Goal: Task Accomplishment & Management: Use online tool/utility

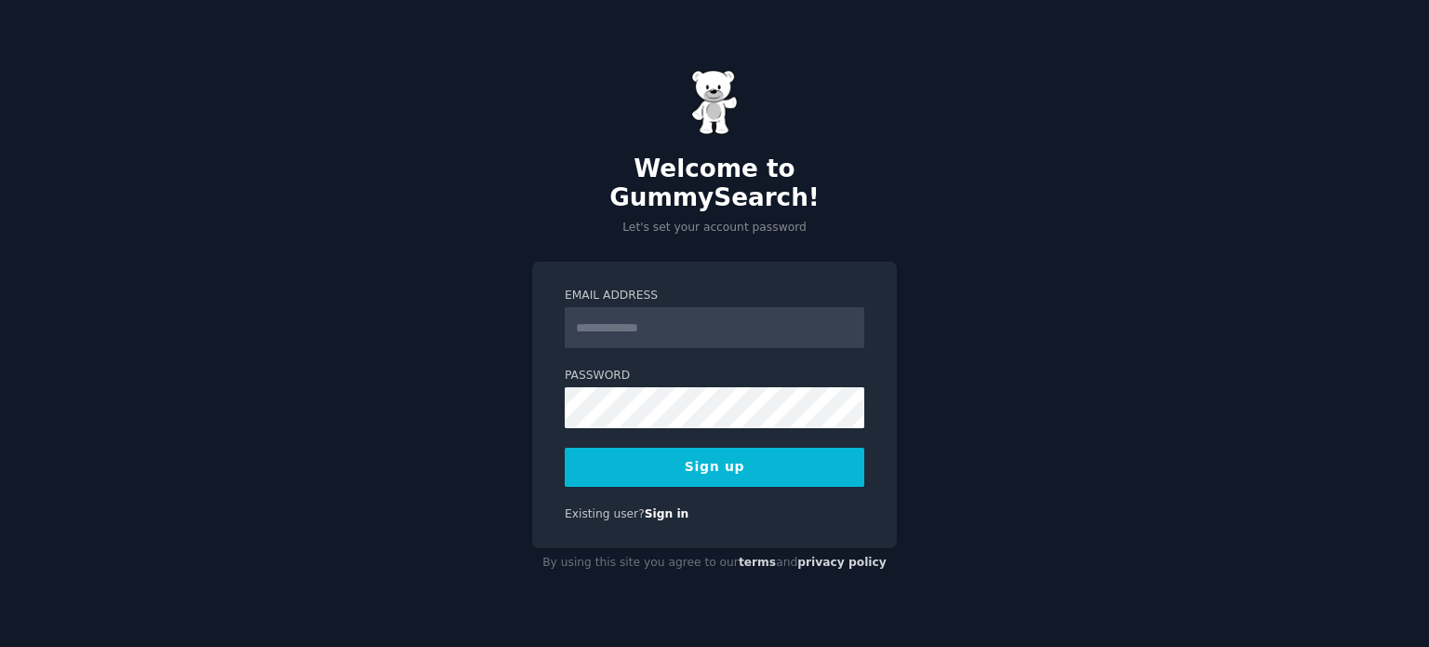
drag, startPoint x: 0, startPoint y: 0, endPoint x: 729, endPoint y: 297, distance: 787.6
click at [729, 307] on input "Email Address" at bounding box center [715, 327] width 300 height 41
type input "*****"
click at [582, 448] on button "Sign up" at bounding box center [715, 467] width 300 height 39
click at [654, 507] on link "Sign in" at bounding box center [667, 513] width 45 height 13
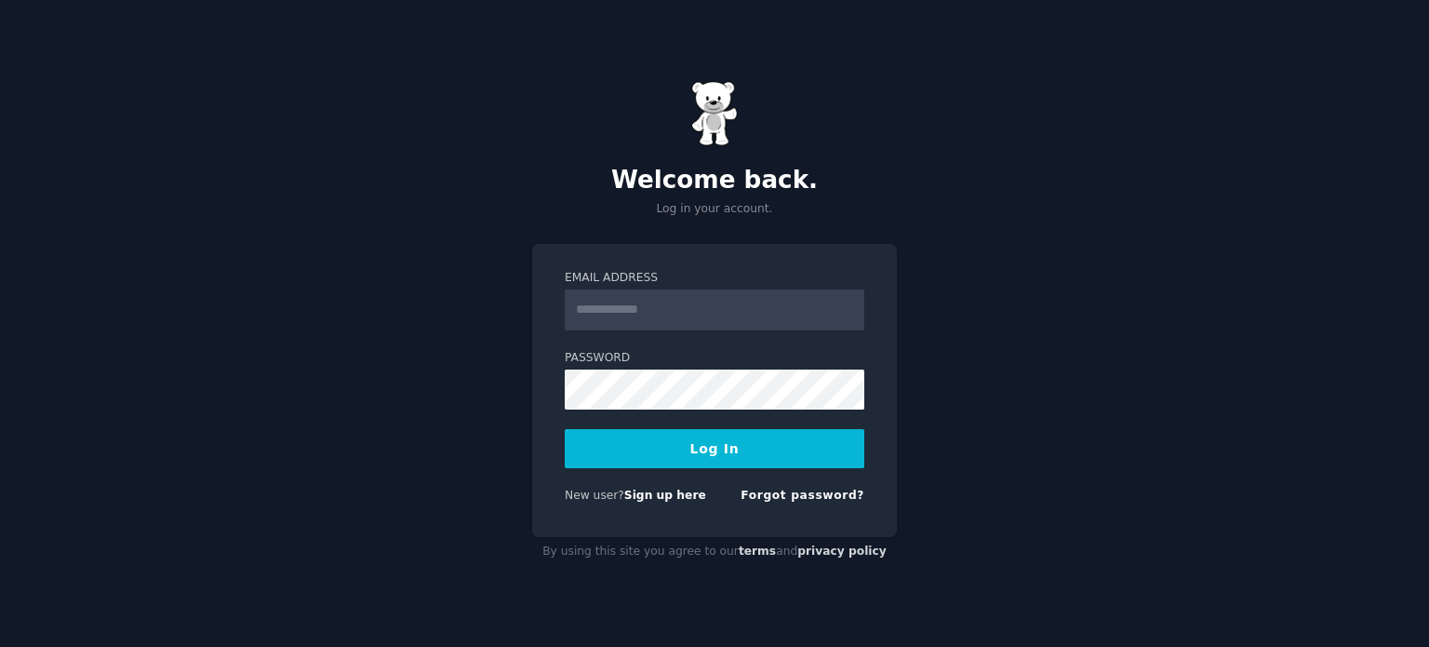
drag, startPoint x: 658, startPoint y: 515, endPoint x: 658, endPoint y: 504, distance: 10.2
click at [658, 504] on div "Email Address Password Log In New user? Sign up here Forgot password?" at bounding box center [714, 390] width 365 height 293
click at [659, 496] on div "New user? Sign up here Forgot password?" at bounding box center [715, 499] width 300 height 23
click at [659, 496] on link "Sign up here" at bounding box center [665, 494] width 82 height 13
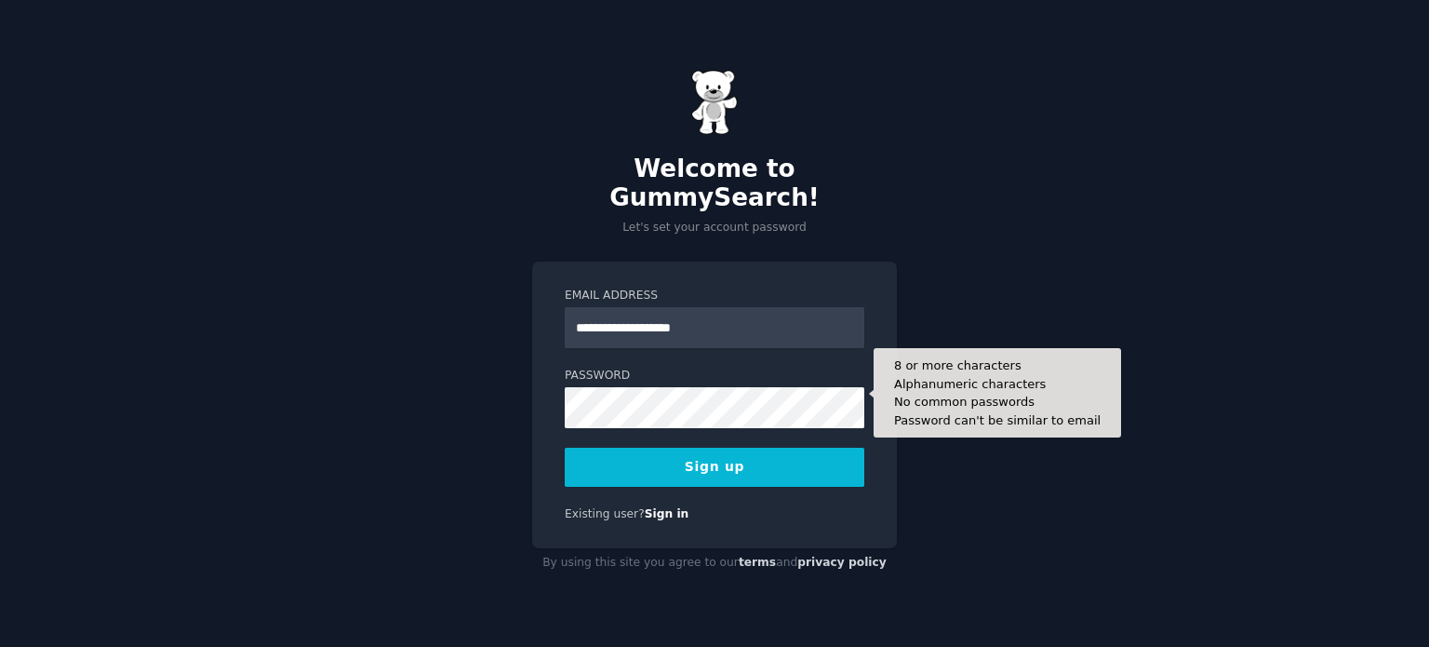
type input "**********"
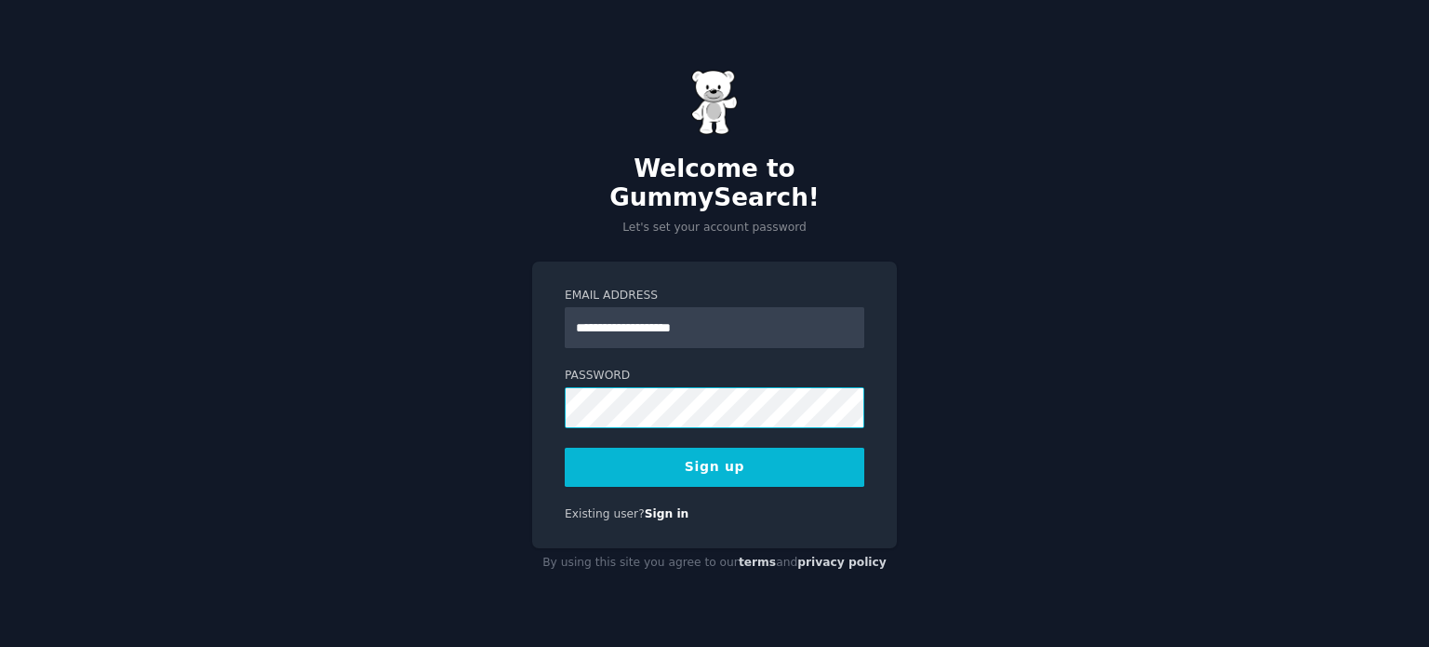
click at [565, 448] on button "Sign up" at bounding box center [715, 467] width 300 height 39
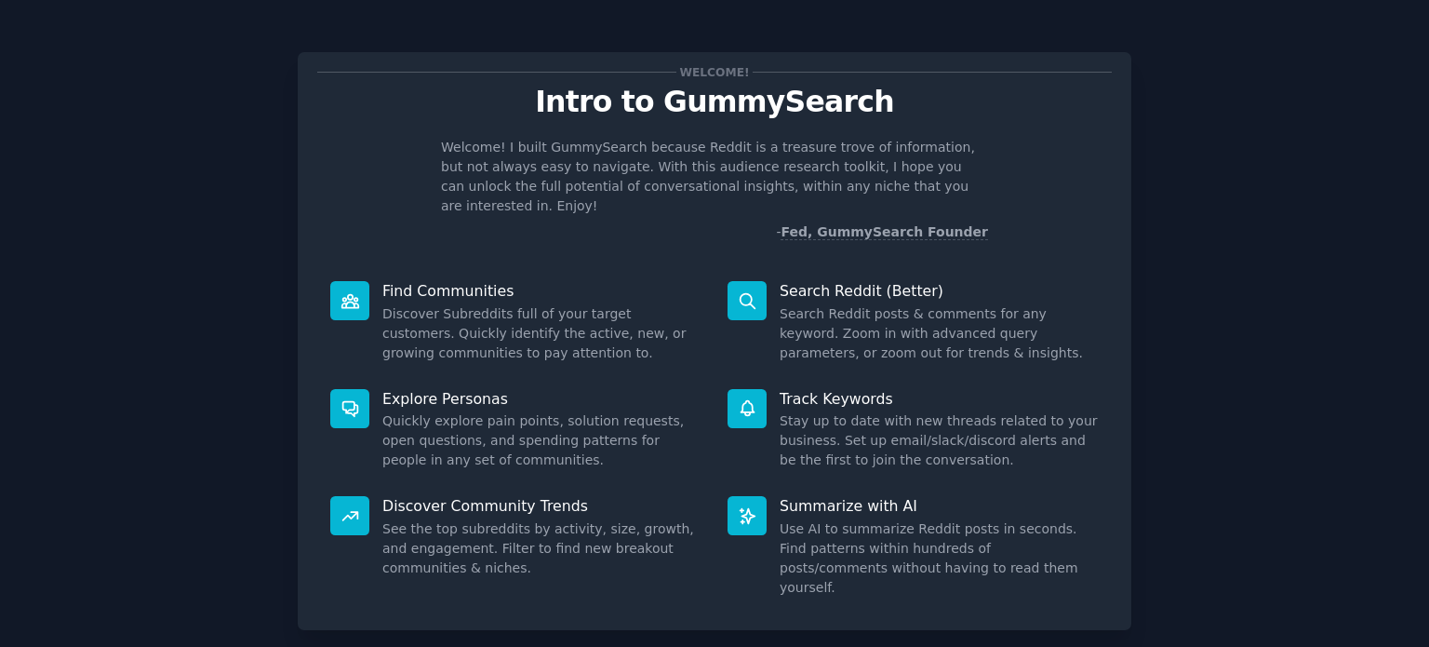
scroll to position [81, 0]
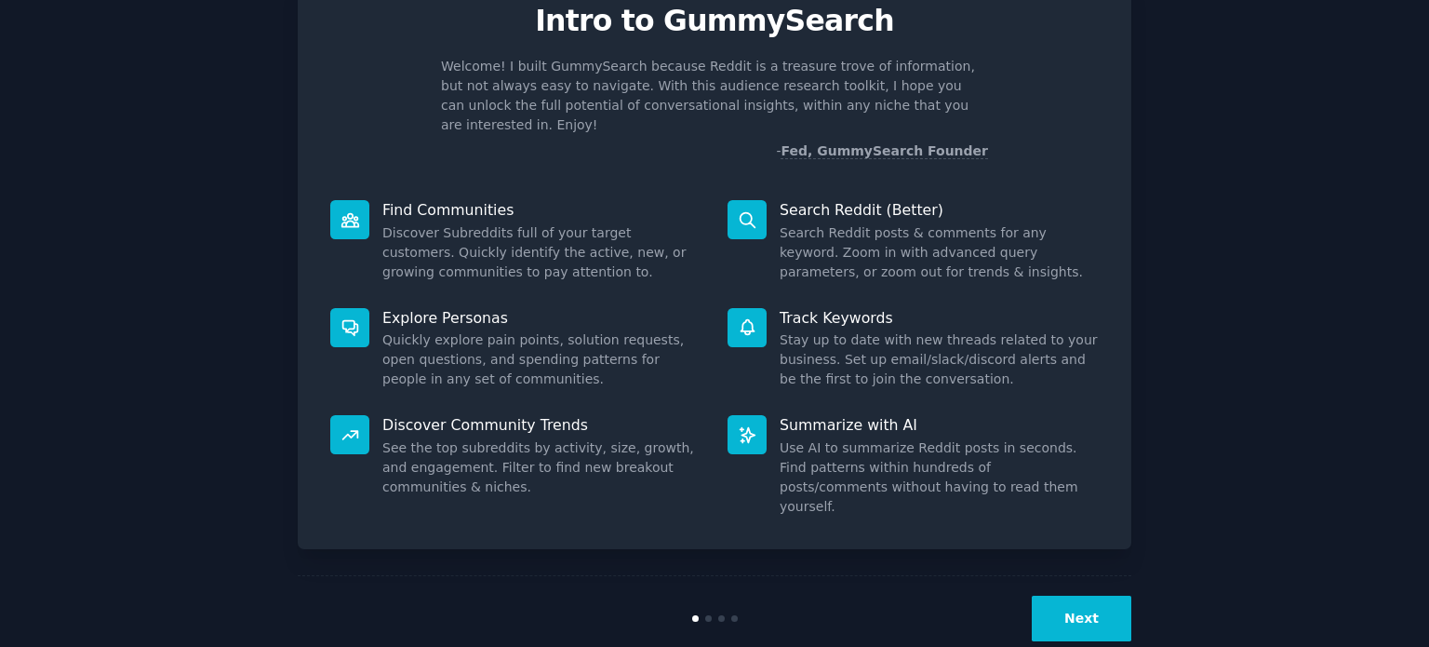
click at [1098, 596] on button "Next" at bounding box center [1082, 619] width 100 height 46
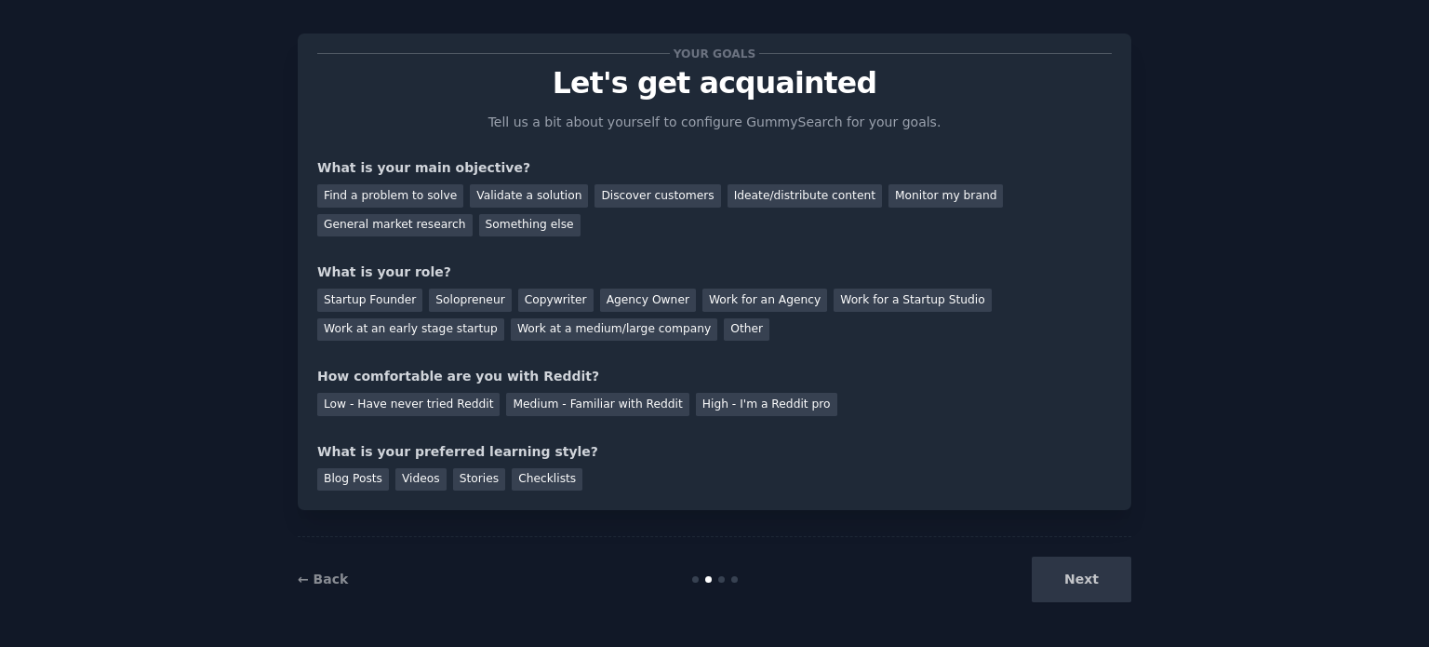
click at [1060, 581] on div "Next" at bounding box center [992, 579] width 278 height 46
click at [470, 191] on div "Validate a solution" at bounding box center [529, 195] width 118 height 23
click at [473, 214] on div "General market research" at bounding box center [394, 225] width 155 height 23
click at [361, 294] on div "Startup Founder" at bounding box center [369, 299] width 105 height 23
click at [366, 404] on div "Low - Have never tried Reddit" at bounding box center [408, 404] width 182 height 23
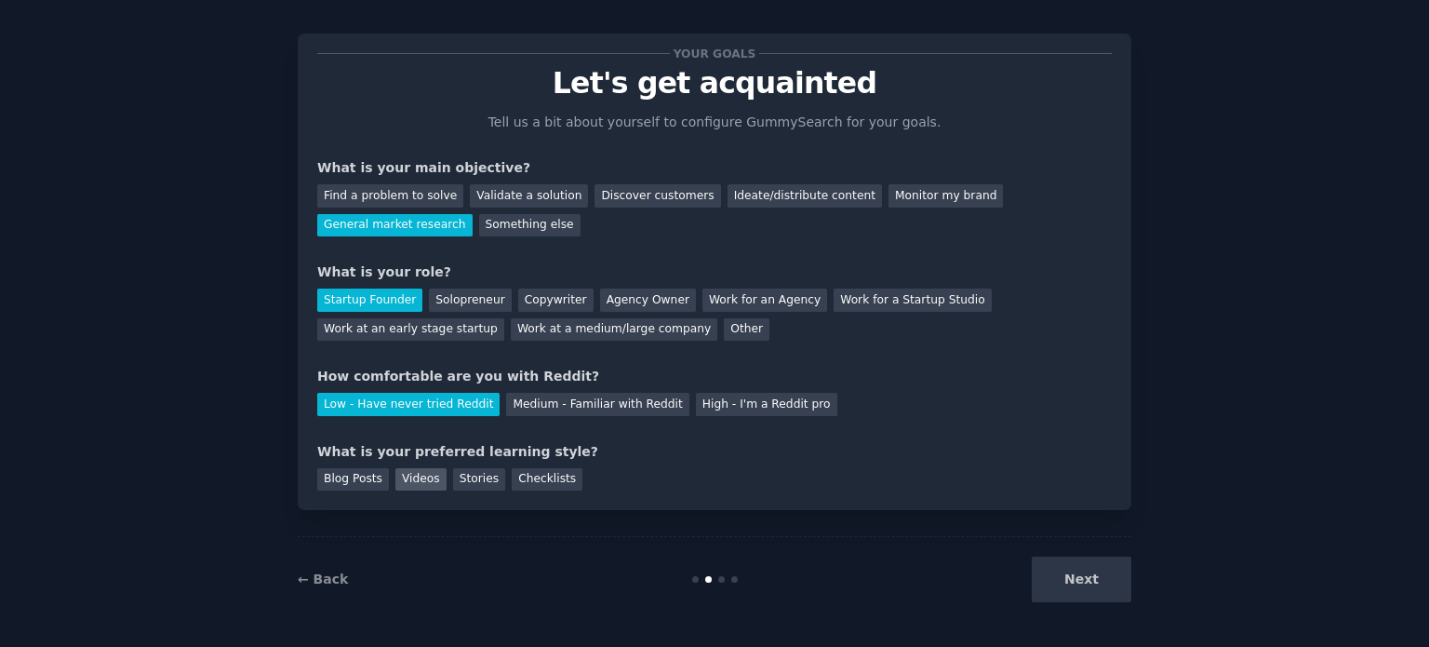
click at [401, 488] on div "Videos" at bounding box center [420, 479] width 51 height 23
click at [536, 476] on div "Checklists" at bounding box center [547, 479] width 71 height 23
click at [396, 477] on div "Videos" at bounding box center [420, 479] width 51 height 23
click at [1118, 590] on button "Next" at bounding box center [1082, 579] width 100 height 46
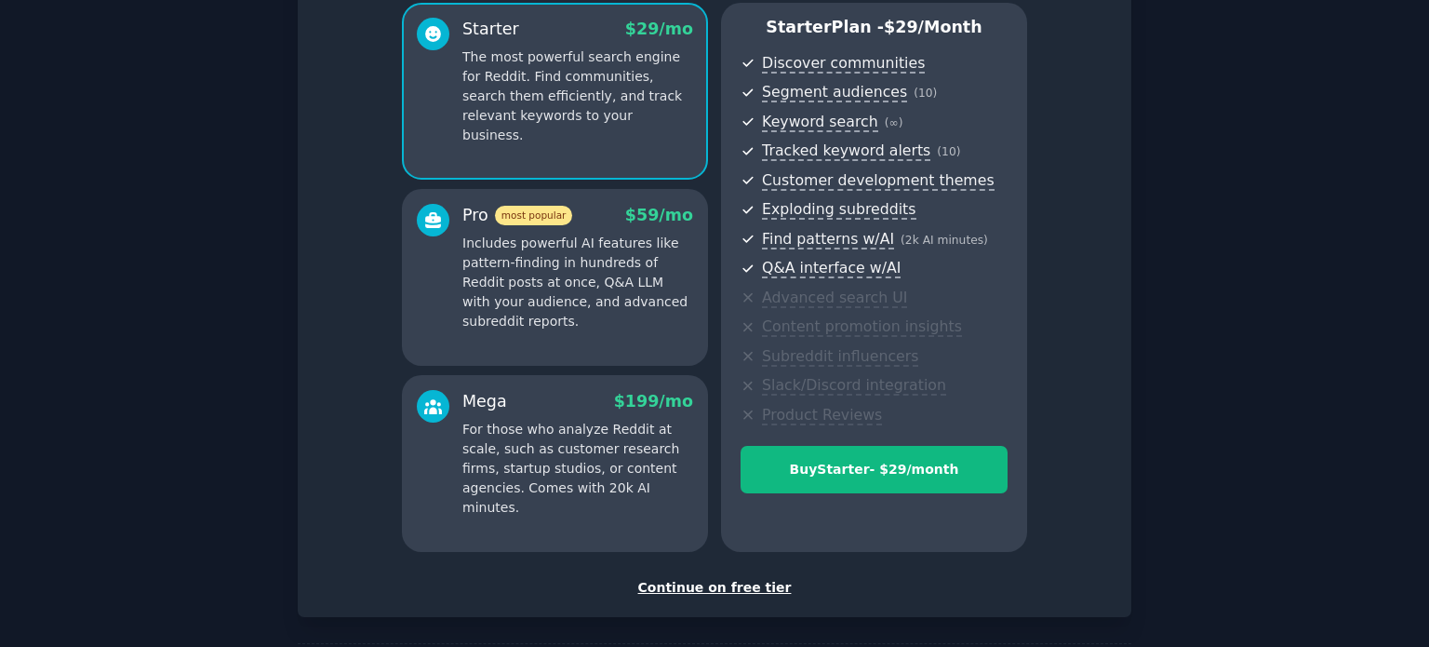
scroll to position [162, 0]
click at [733, 588] on div "Continue on free tier" at bounding box center [714, 590] width 795 height 20
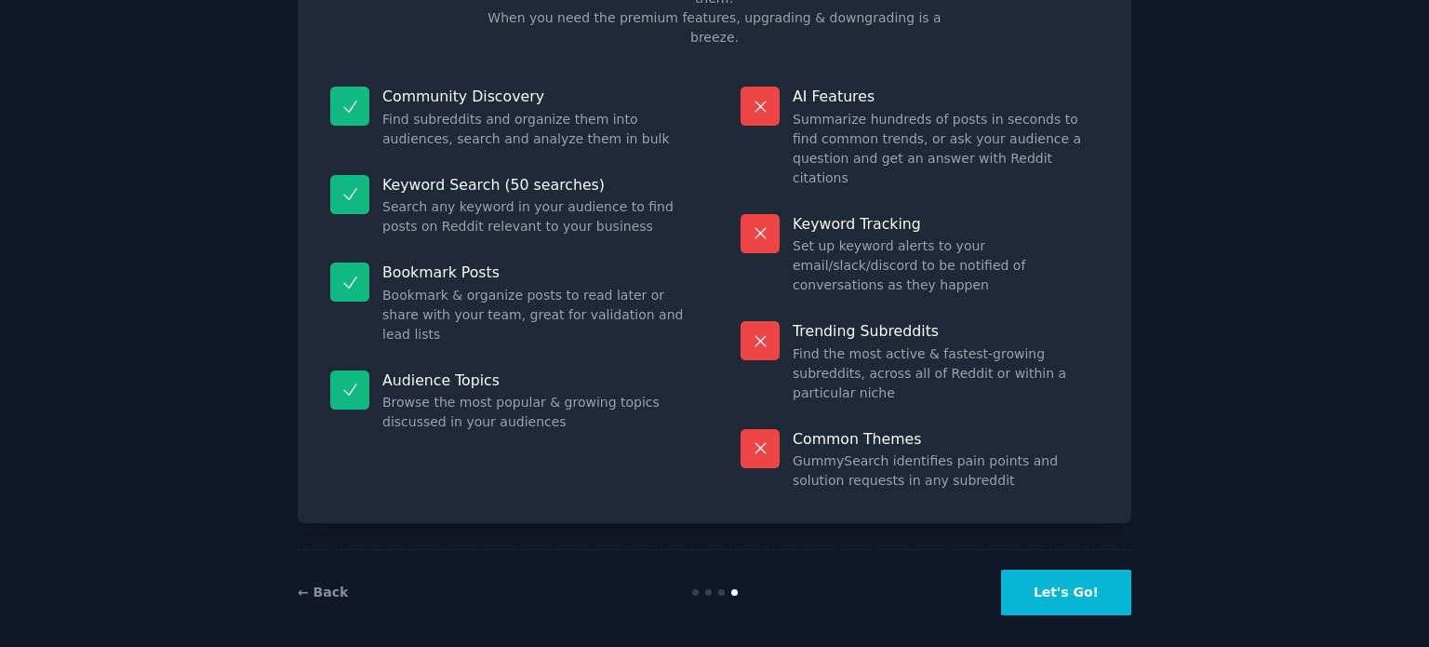
scroll to position [77, 0]
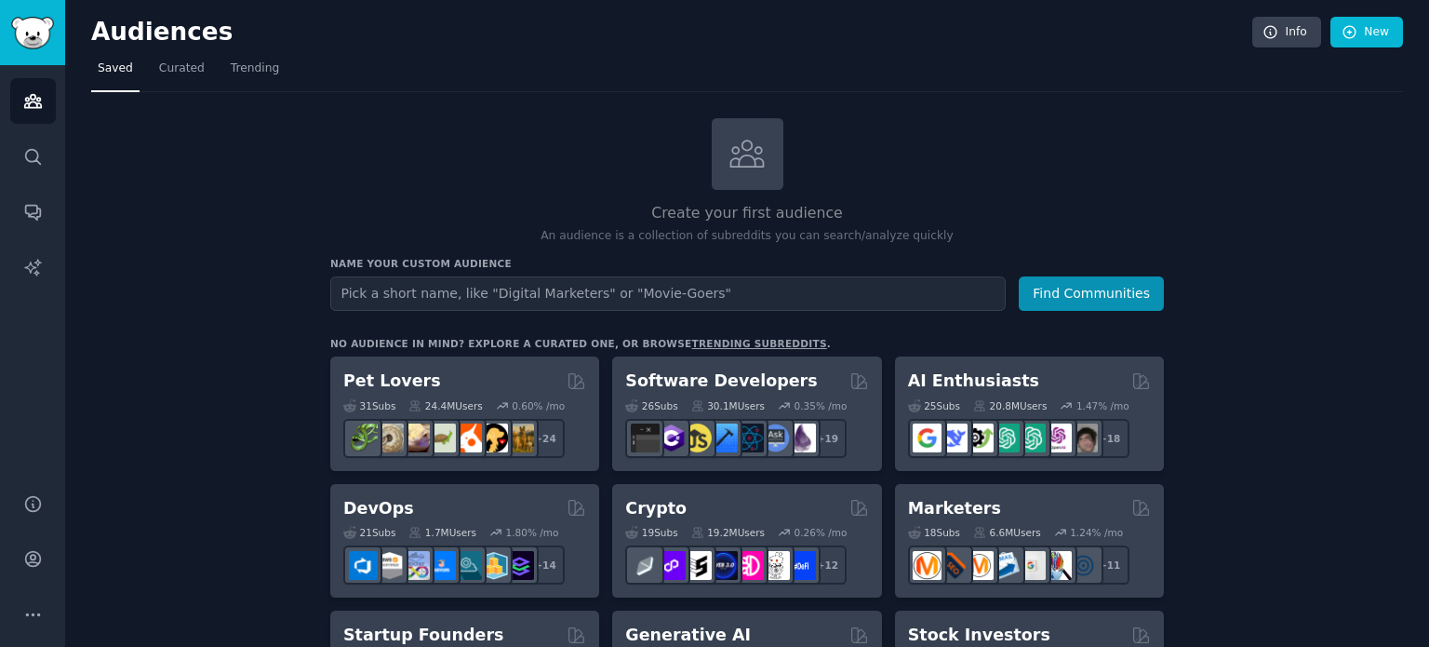
click at [662, 293] on input "text" at bounding box center [668, 293] width 676 height 34
type input "t"
type input "dental health"
click at [1038, 294] on button "Find Communities" at bounding box center [1091, 293] width 145 height 34
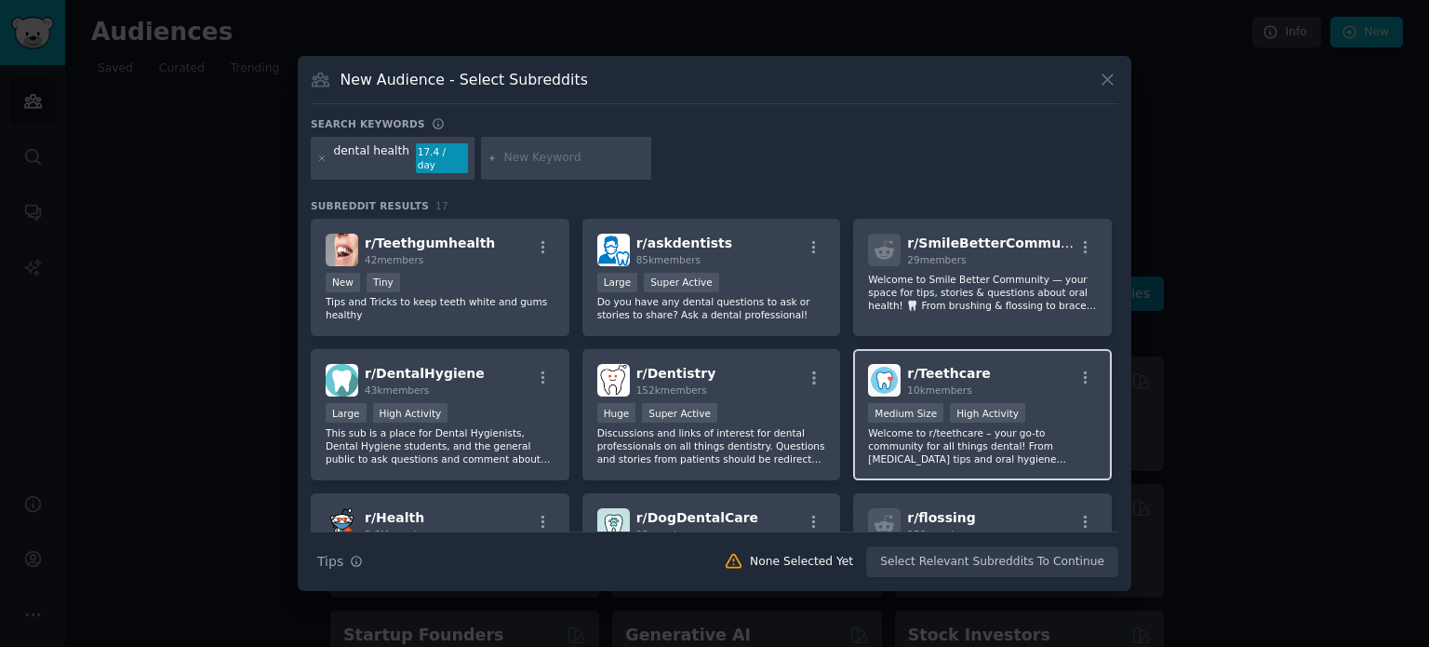
scroll to position [86, 0]
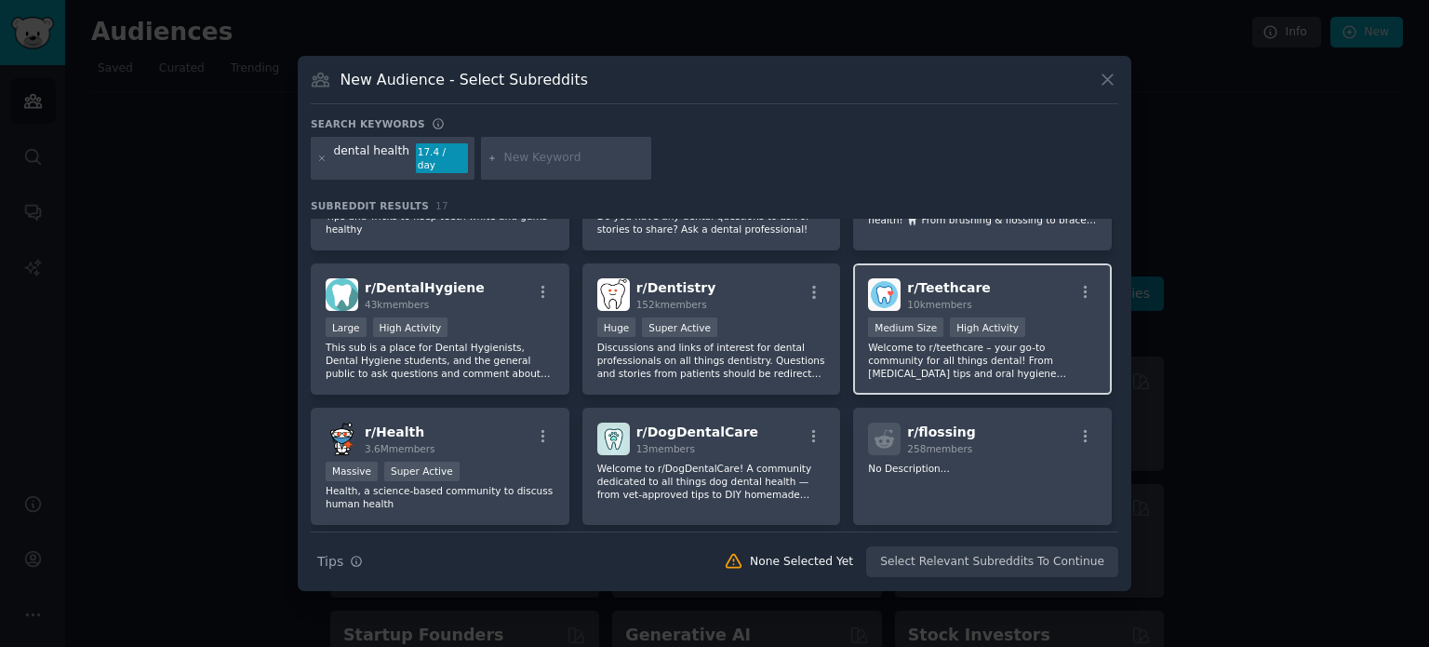
click at [947, 299] on span "10k members" at bounding box center [939, 304] width 64 height 11
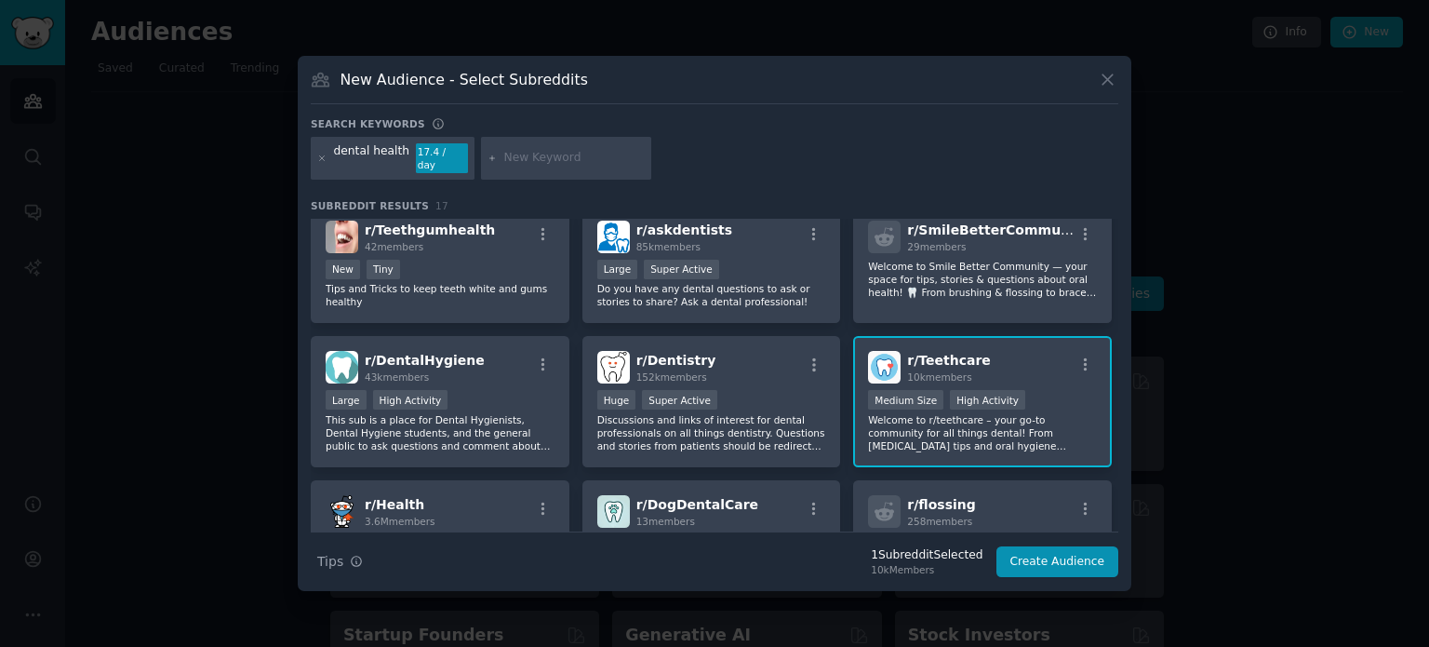
scroll to position [0, 0]
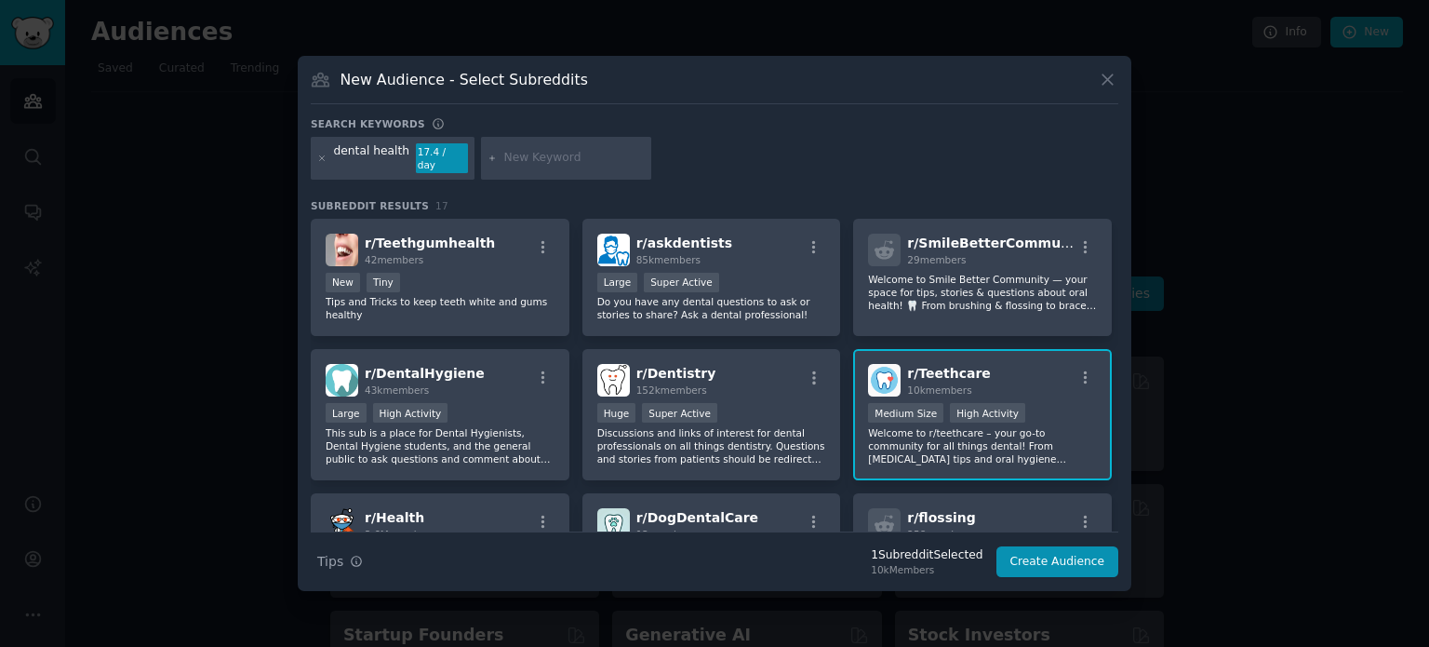
click at [395, 155] on div "dental health" at bounding box center [371, 158] width 75 height 30
click at [532, 161] on input "text" at bounding box center [573, 158] width 141 height 17
type input "monitoring"
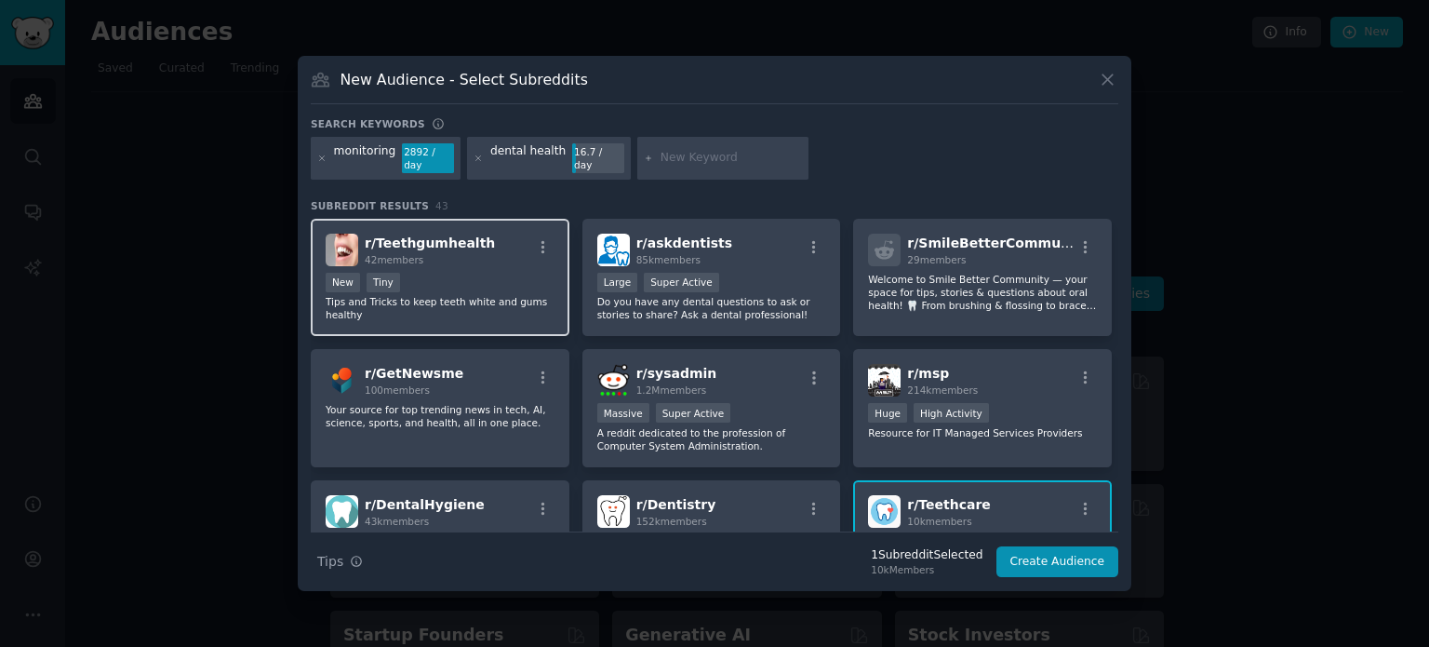
click at [436, 274] on div "New Tiny" at bounding box center [440, 284] width 229 height 23
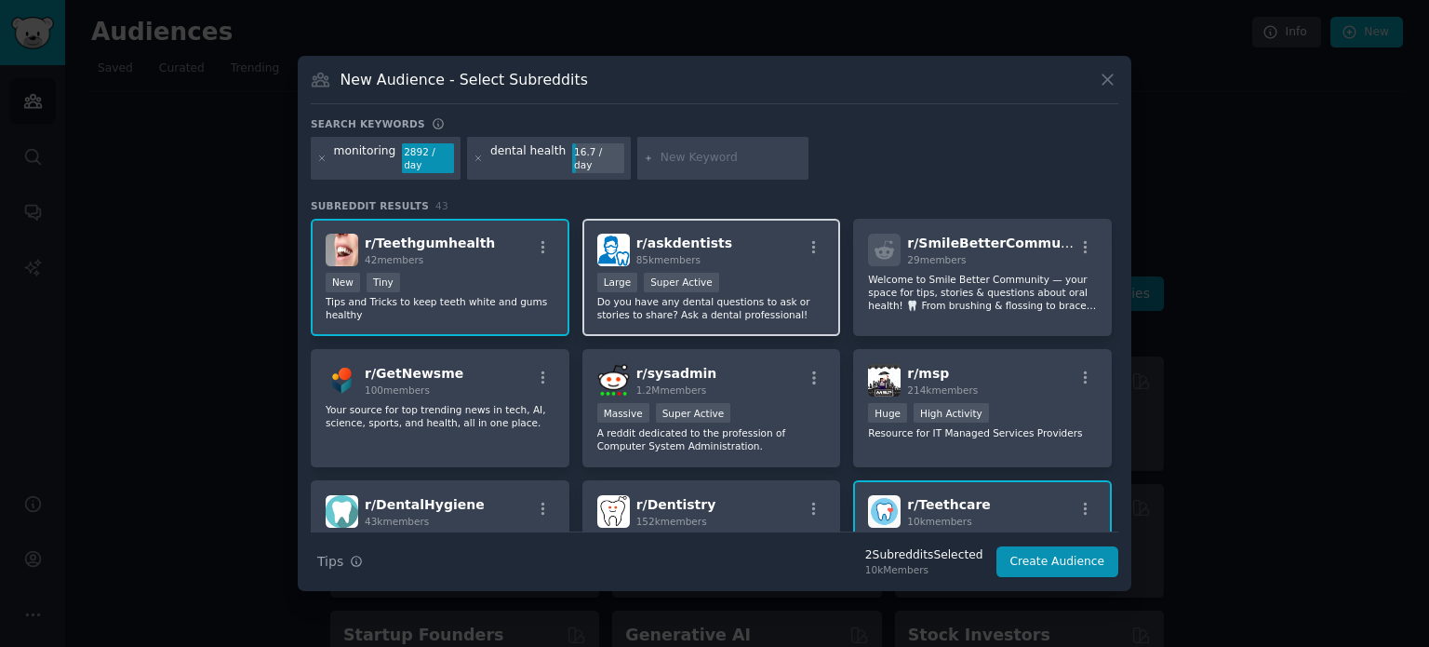
click at [764, 255] on div "r/ askdentists 85k members" at bounding box center [711, 250] width 229 height 33
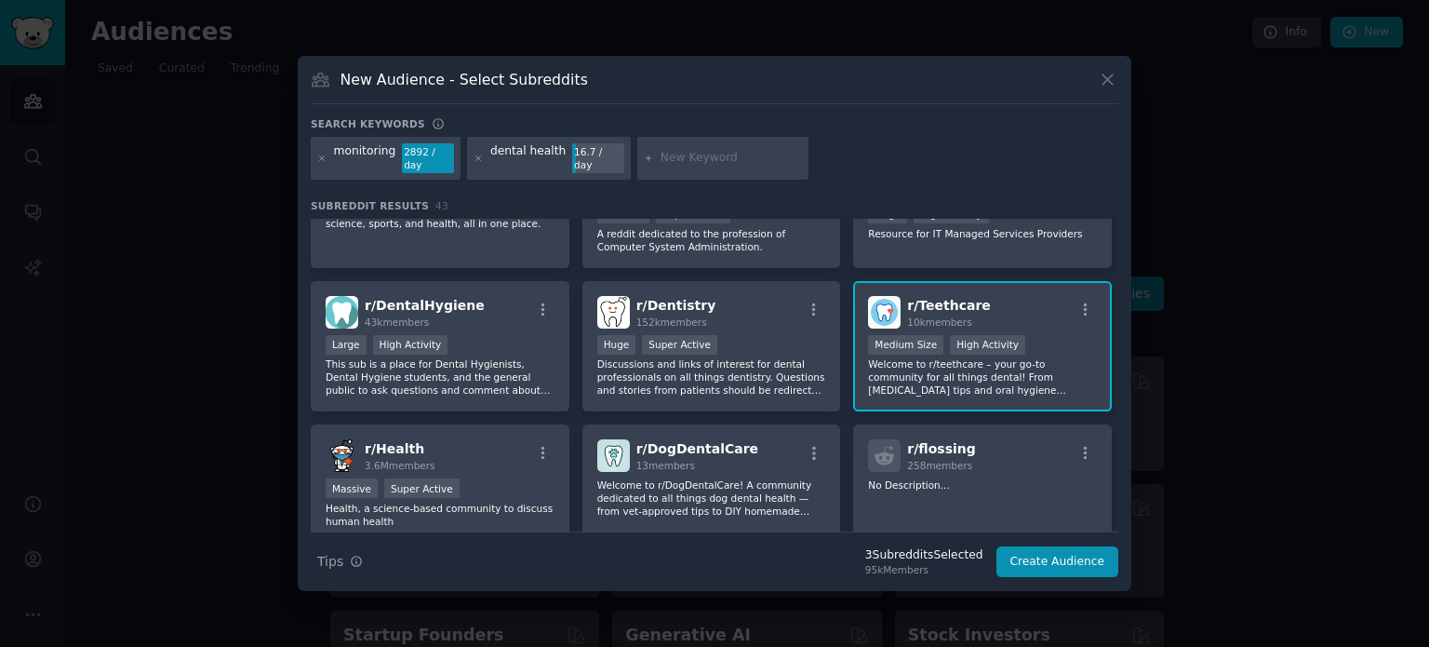
scroll to position [207, 0]
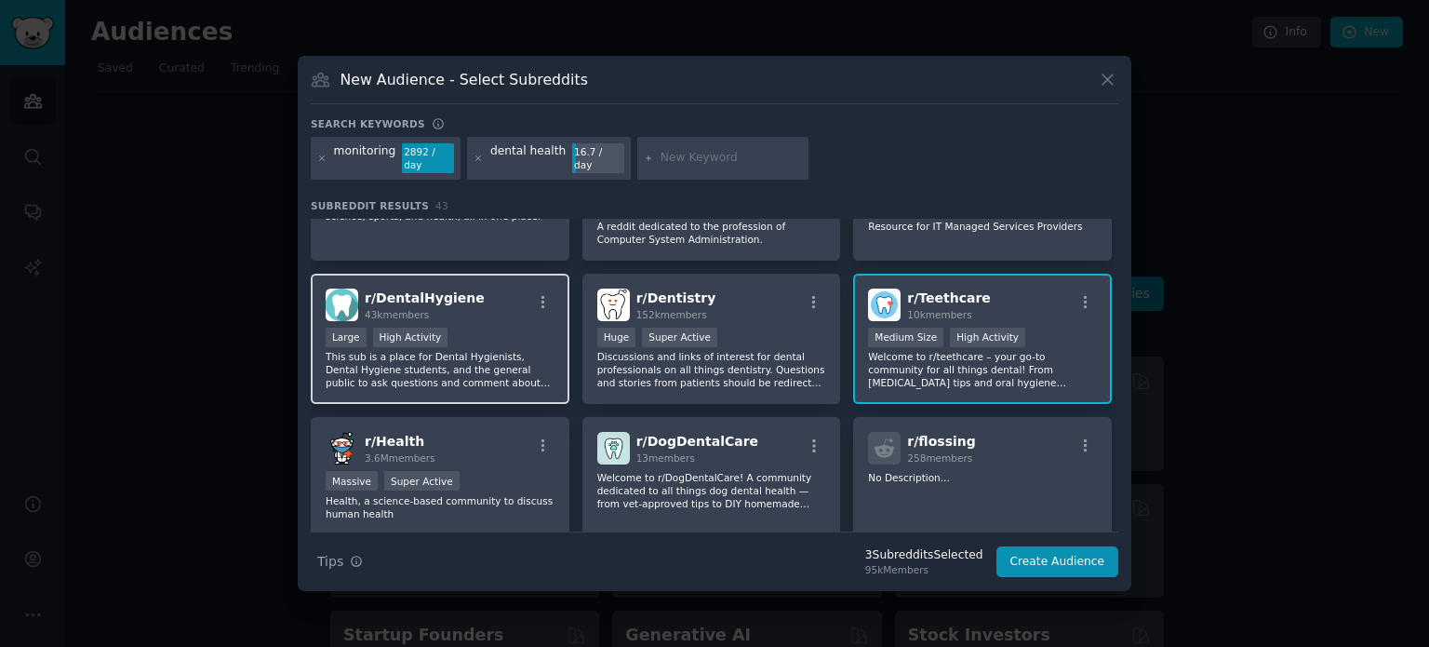
click at [485, 289] on div "r/ DentalHygiene 43k members" at bounding box center [440, 304] width 229 height 33
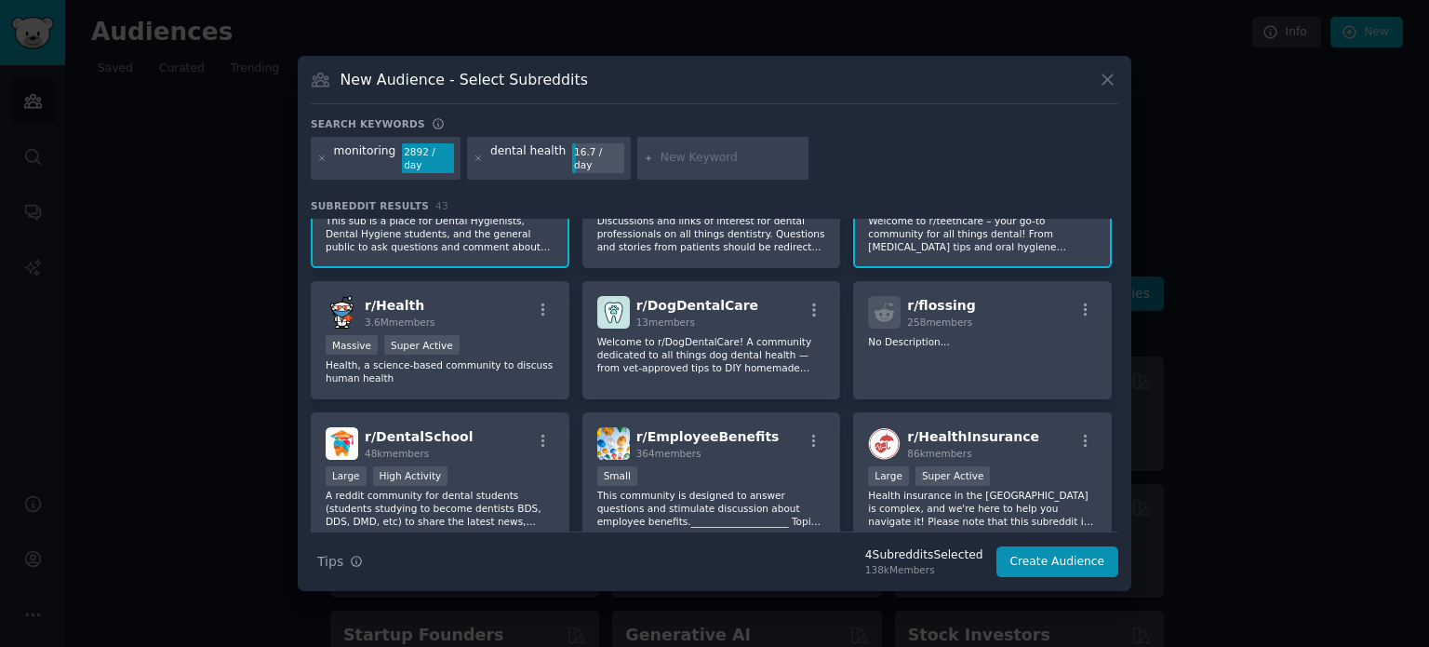
scroll to position [0, 0]
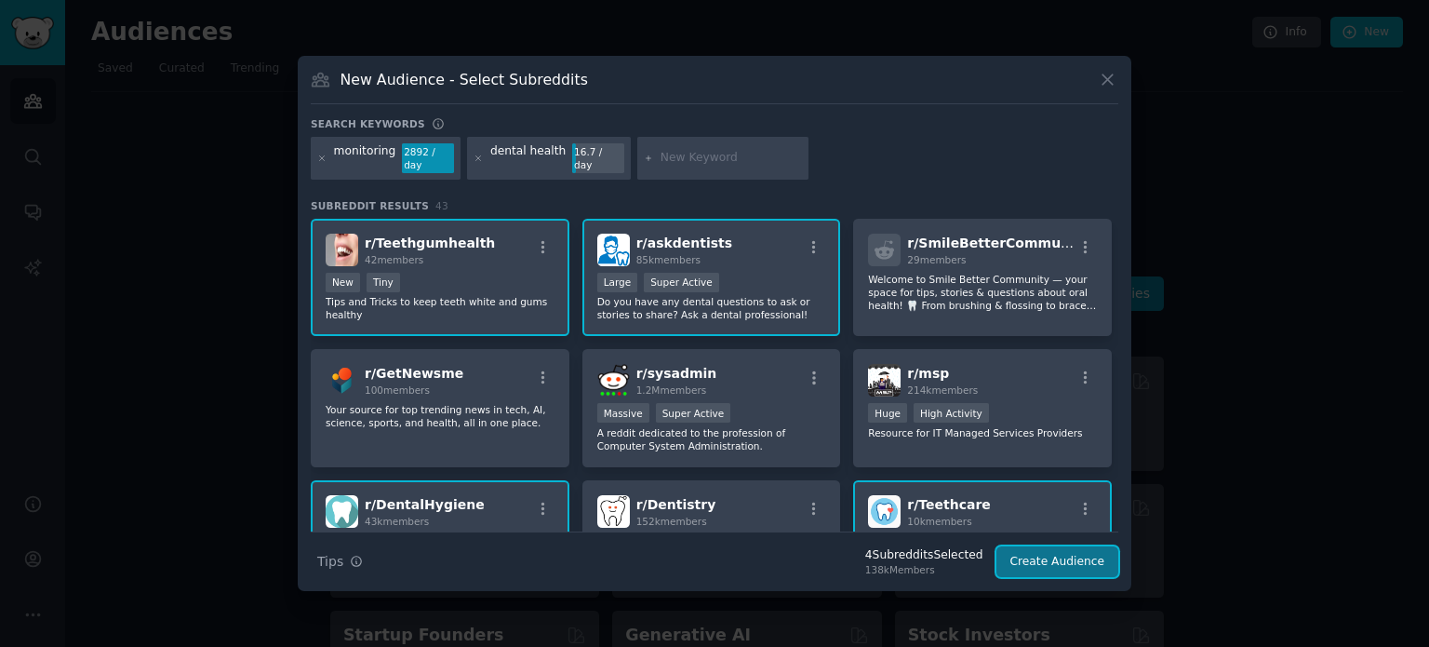
click at [1044, 546] on button "Create Audience" at bounding box center [1058, 562] width 123 height 32
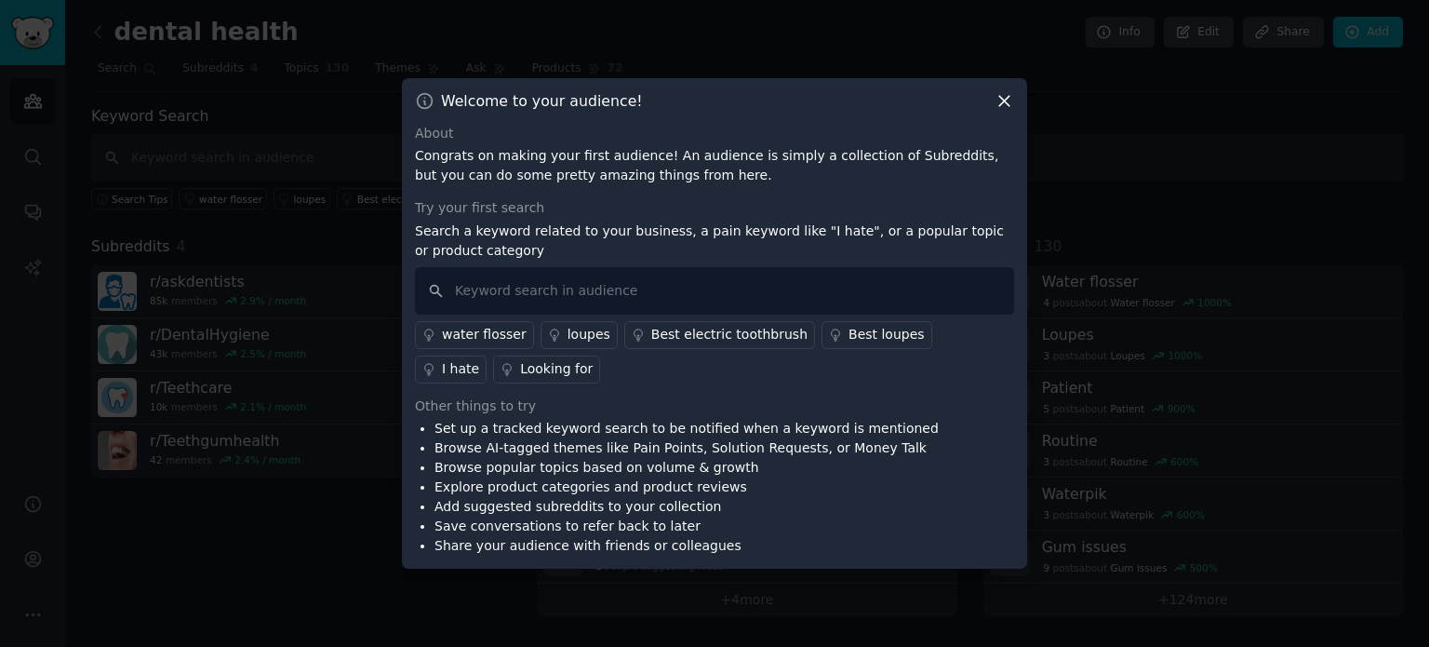
click at [1005, 98] on icon at bounding box center [1005, 101] width 20 height 20
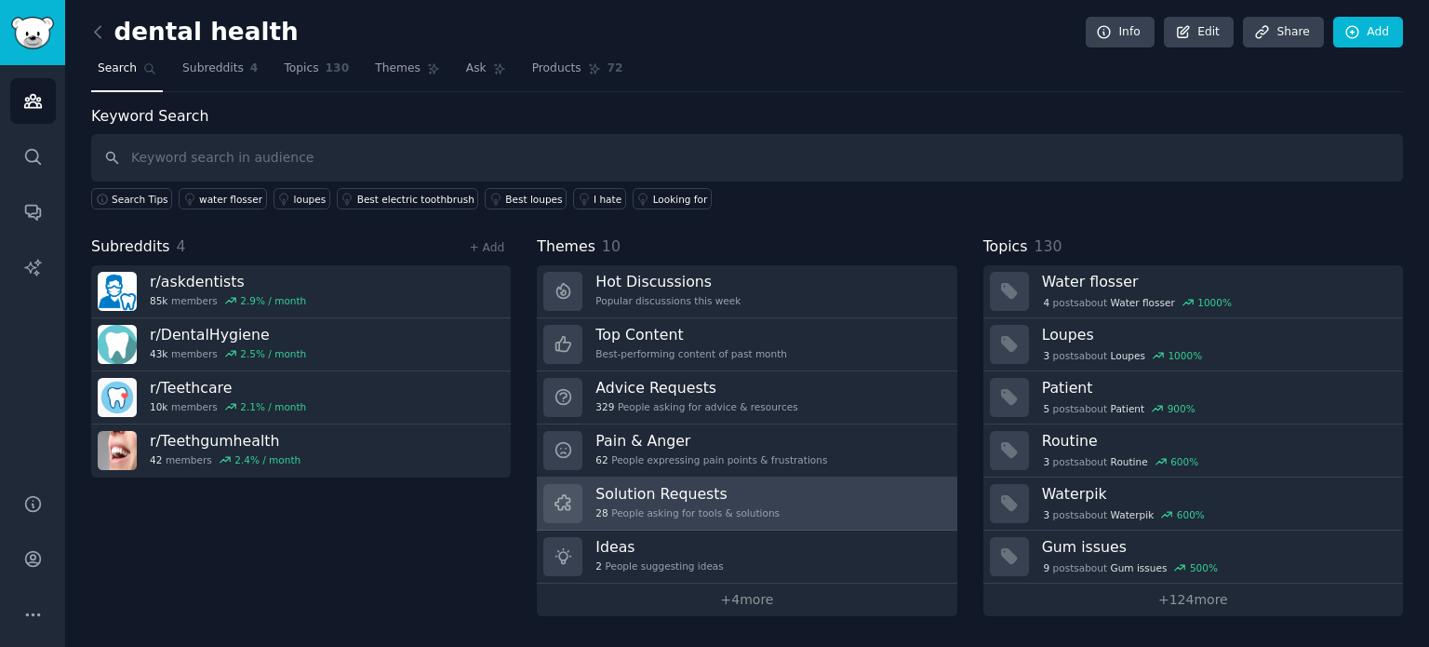
click at [655, 487] on h3 "Solution Requests" at bounding box center [688, 494] width 184 height 20
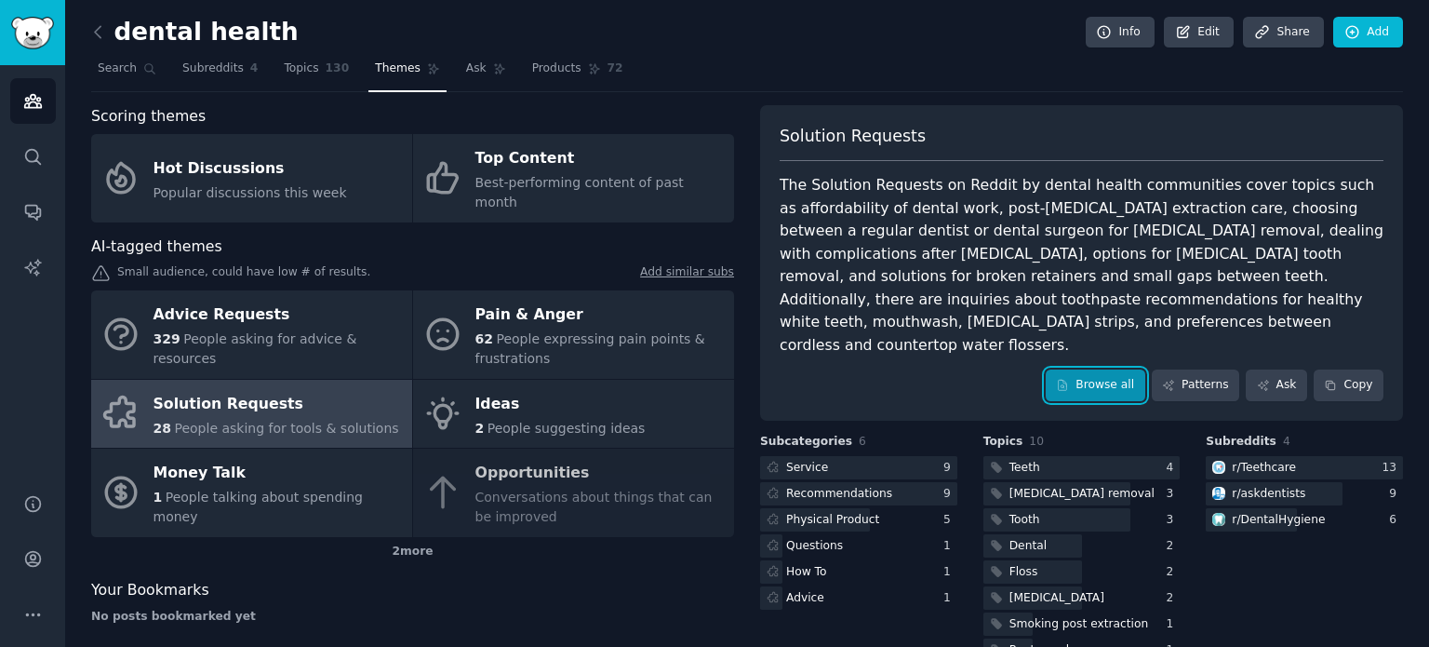
click at [1093, 369] on link "Browse all" at bounding box center [1096, 385] width 100 height 32
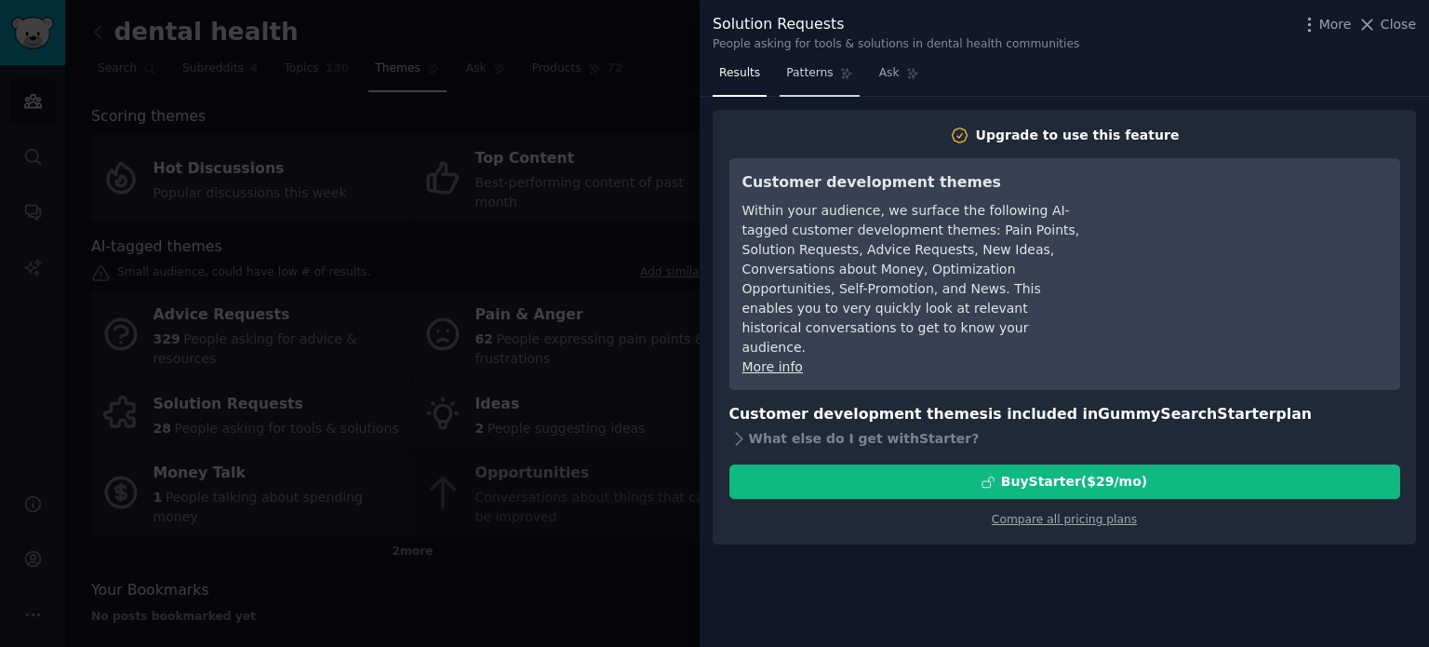
click at [812, 65] on span "Patterns" at bounding box center [809, 73] width 47 height 17
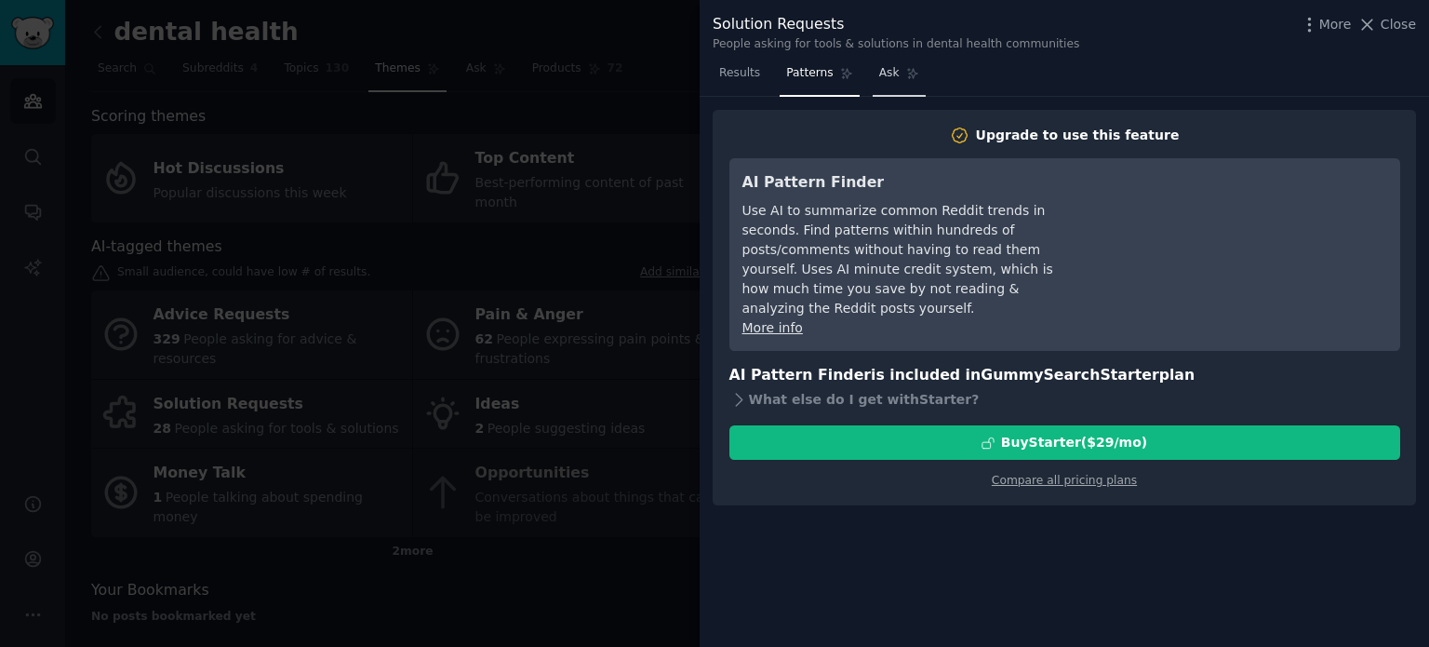
click at [882, 81] on link "Ask" at bounding box center [899, 78] width 53 height 38
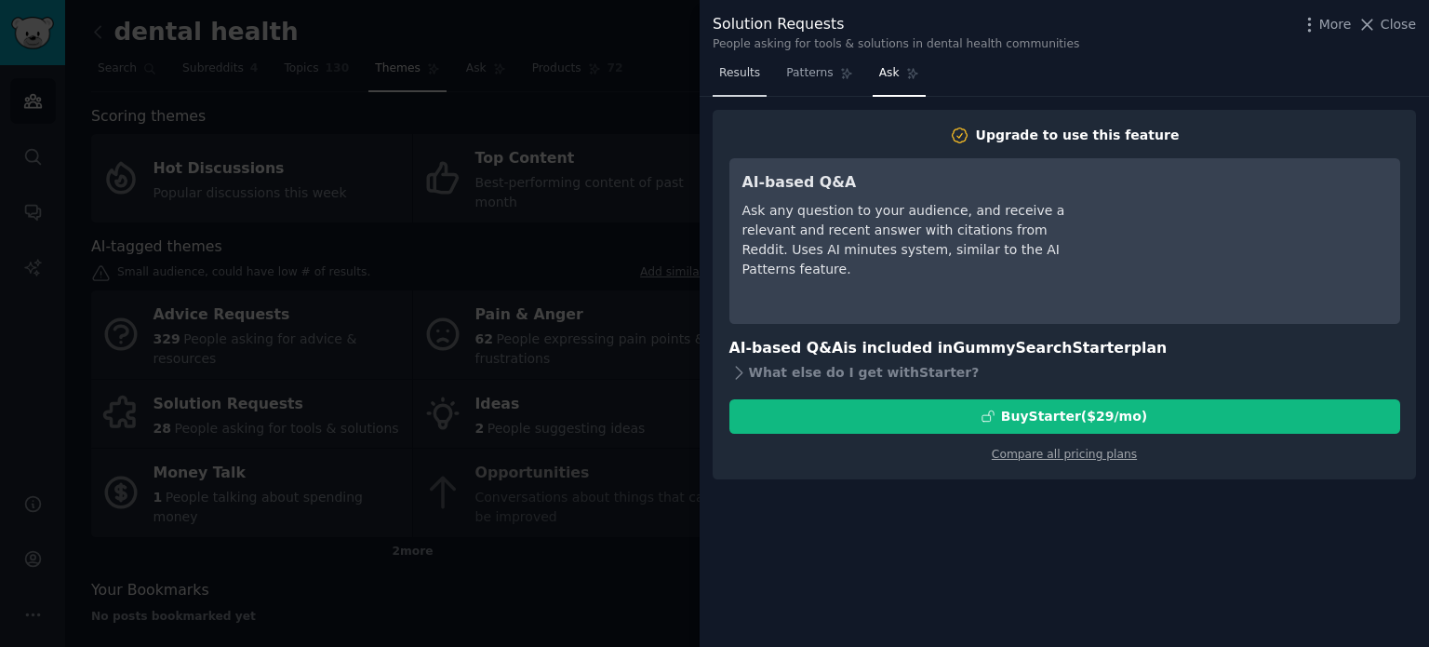
click at [735, 70] on span "Results" at bounding box center [739, 73] width 41 height 17
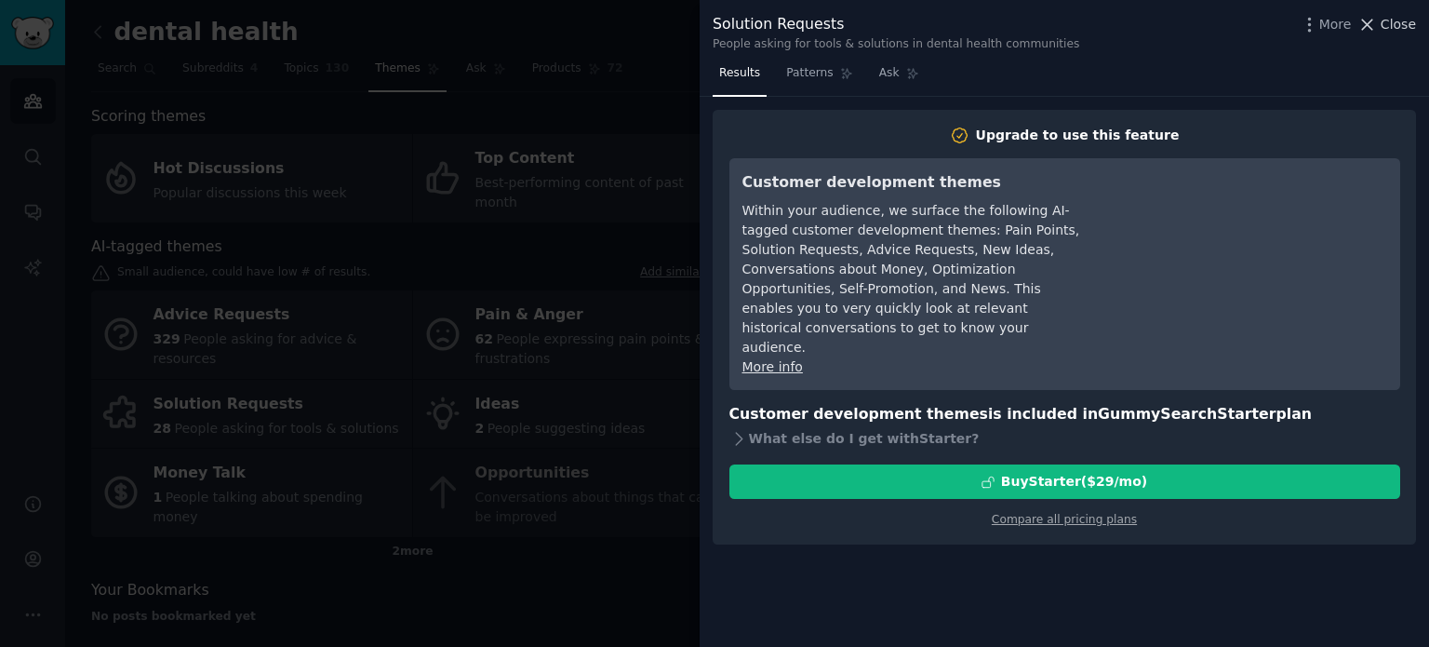
click at [1385, 26] on span "Close" at bounding box center [1398, 25] width 35 height 20
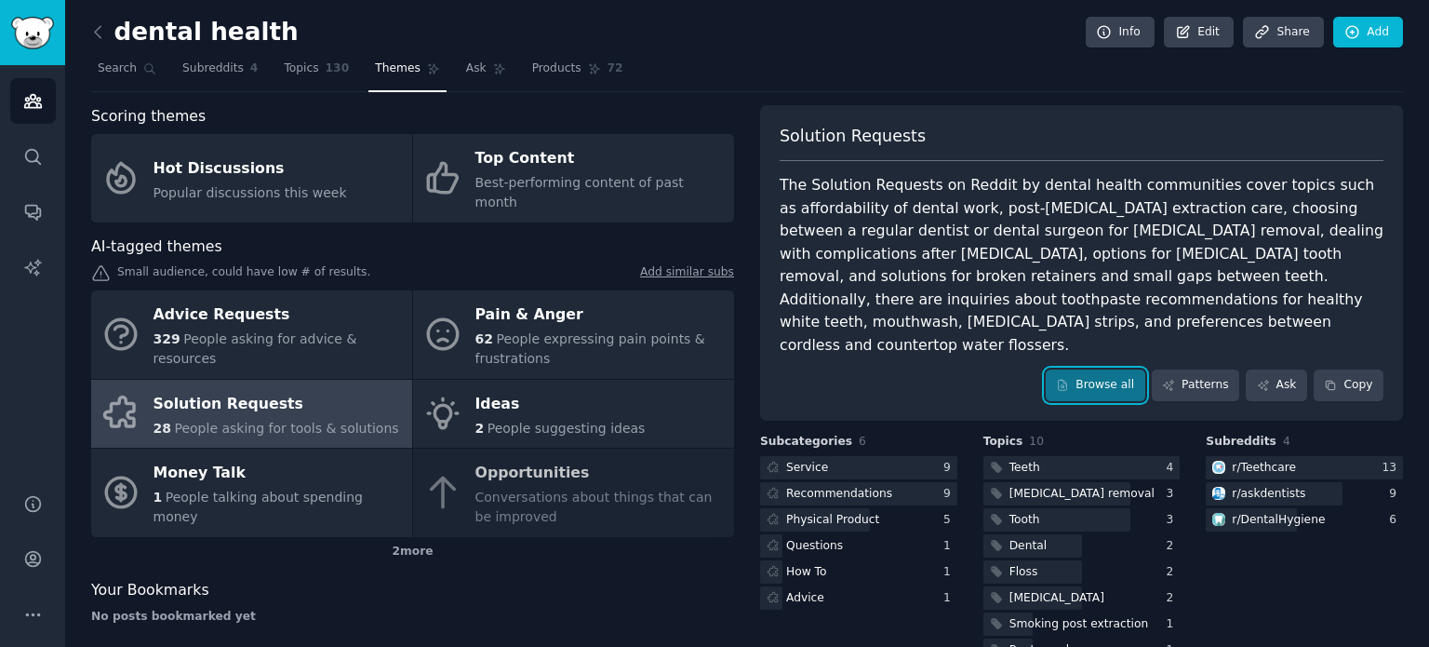
scroll to position [71, 0]
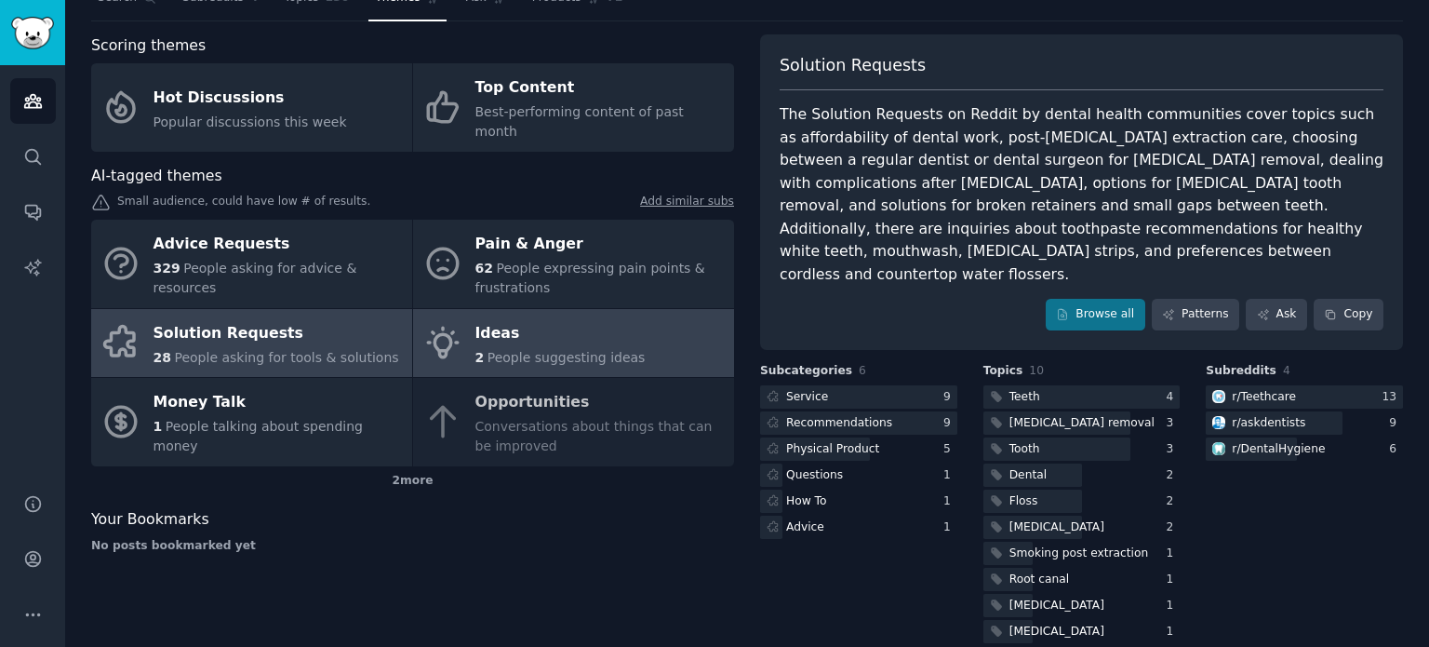
click at [529, 350] on span "People suggesting ideas" at bounding box center [567, 357] width 158 height 15
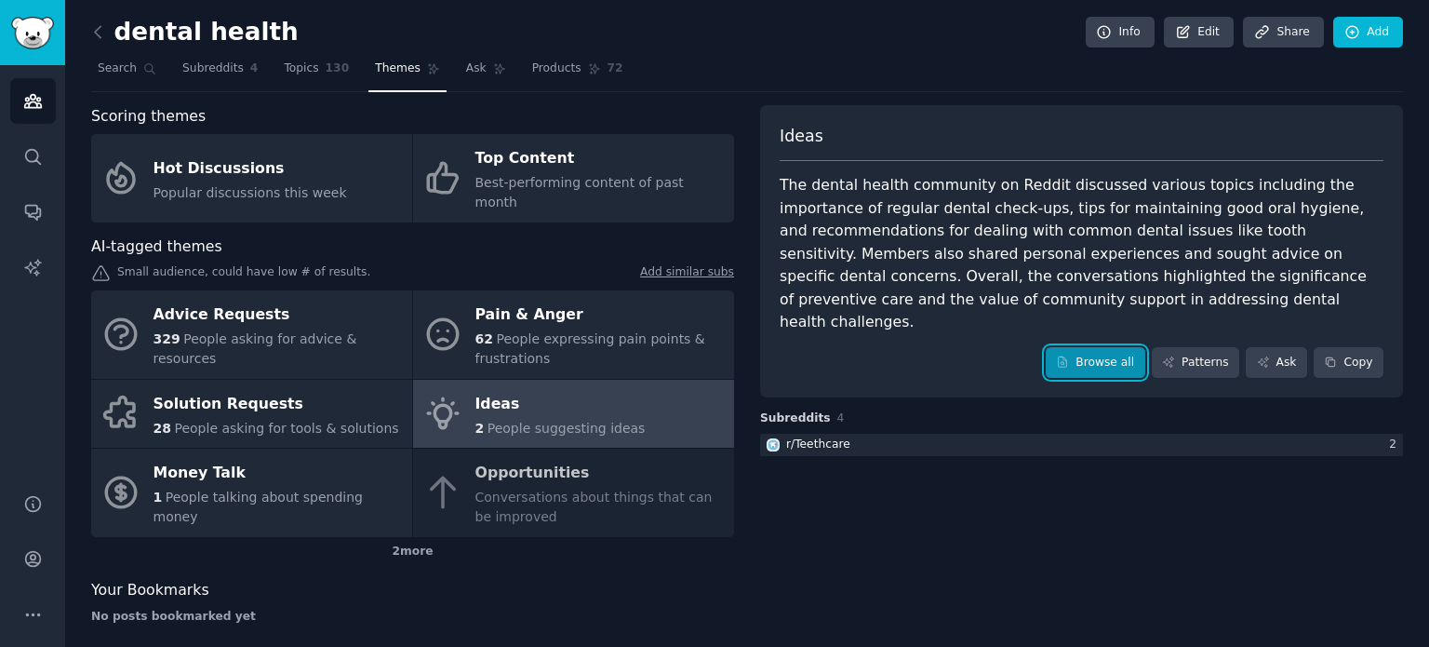
click at [1106, 347] on link "Browse all" at bounding box center [1096, 363] width 100 height 32
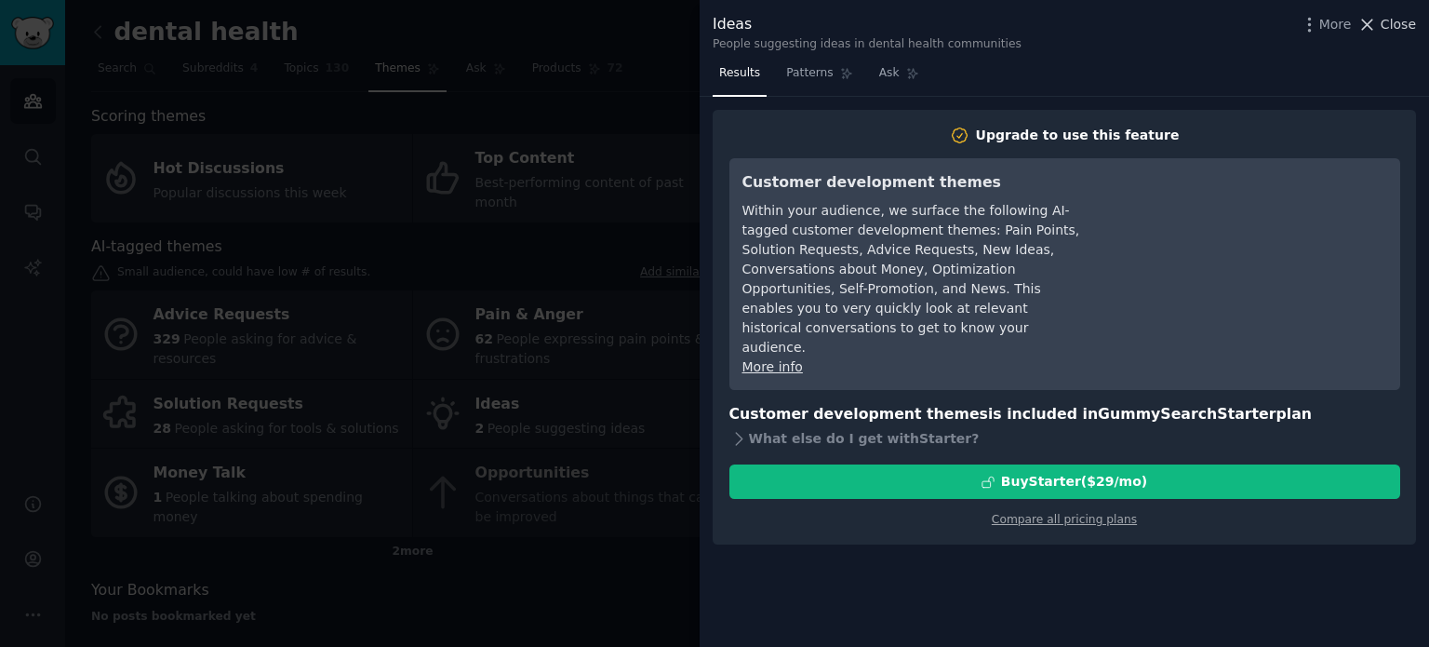
click at [1401, 24] on span "Close" at bounding box center [1398, 25] width 35 height 20
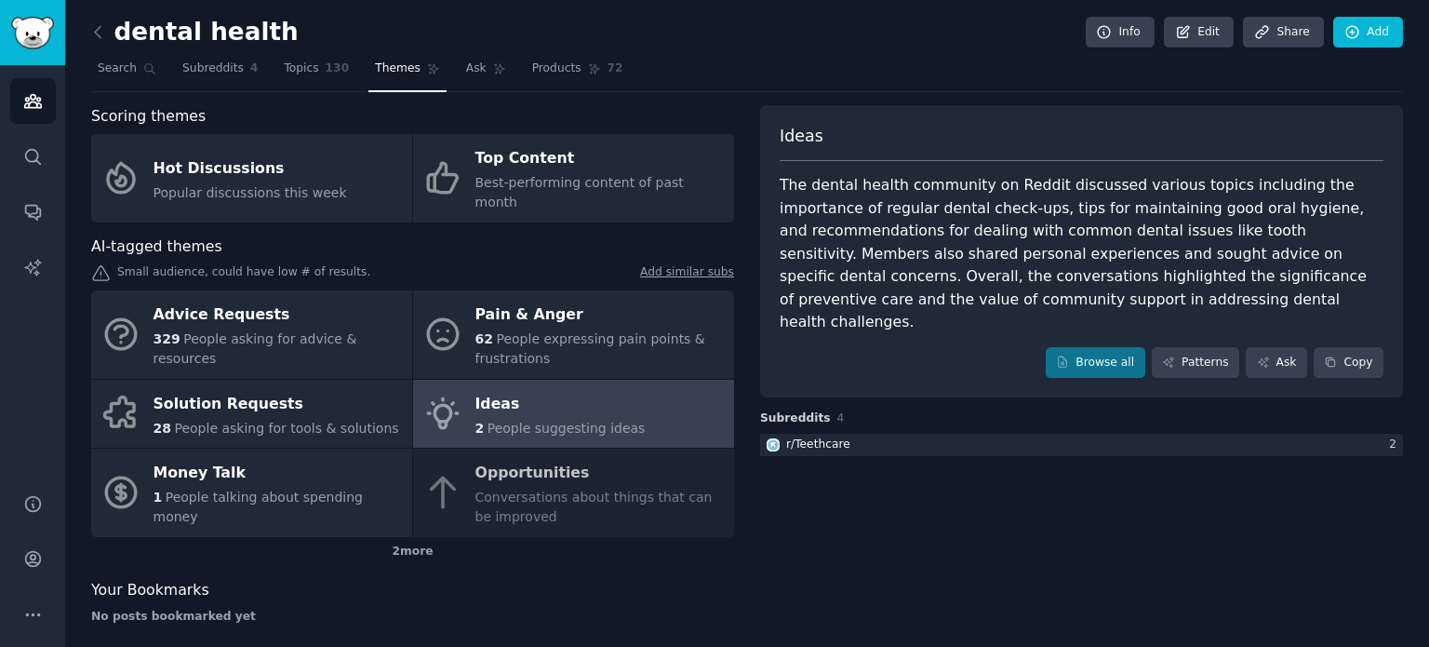
click at [953, 347] on div "Browse all Patterns Ask Copy" at bounding box center [1082, 363] width 604 height 32
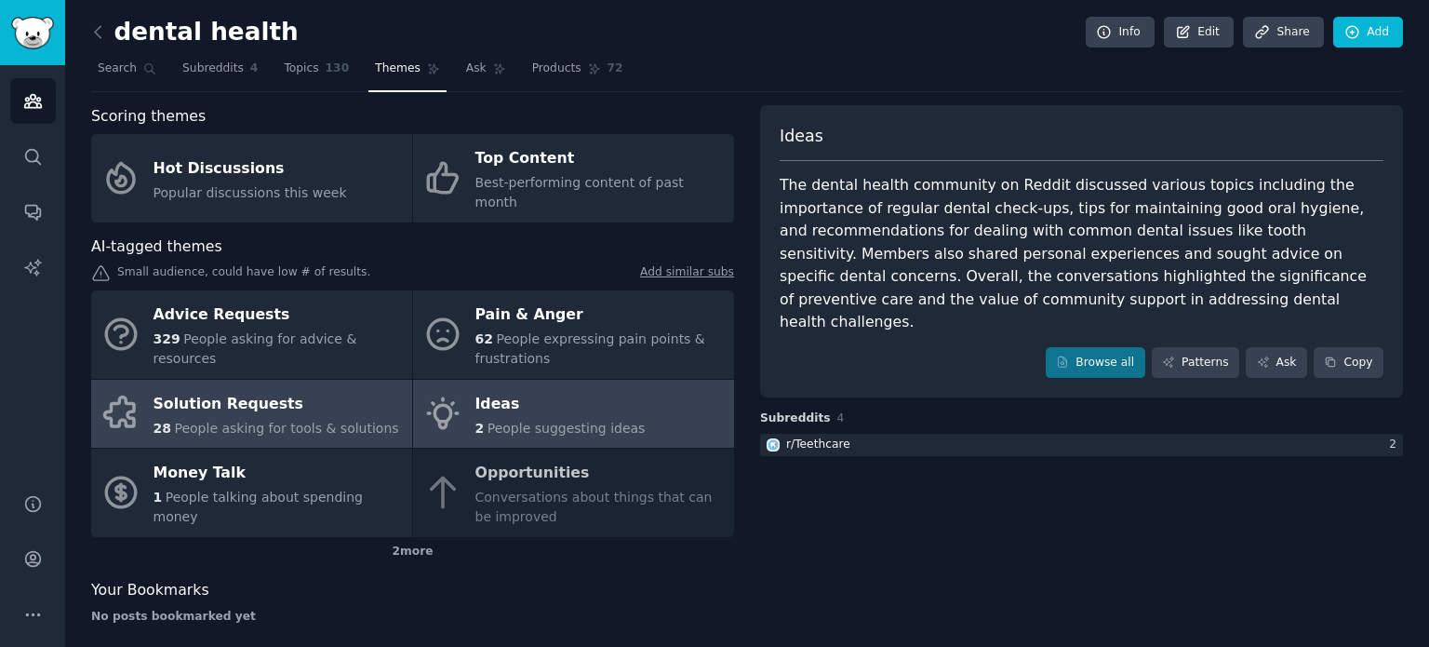
click at [305, 421] on span "People asking for tools & solutions" at bounding box center [286, 428] width 224 height 15
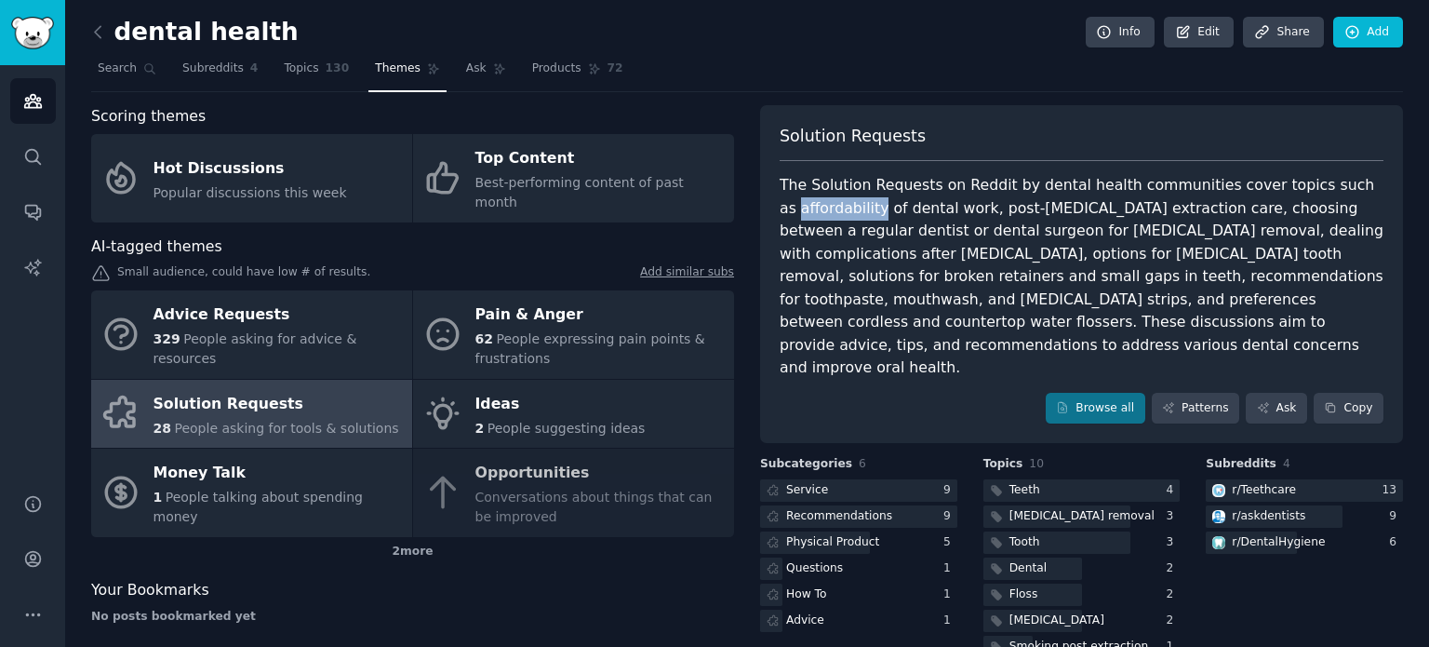
drag, startPoint x: 781, startPoint y: 209, endPoint x: 853, endPoint y: 207, distance: 72.6
click at [853, 207] on div "The Solution Requests on Reddit by dental health communities cover topics such …" at bounding box center [1082, 277] width 604 height 206
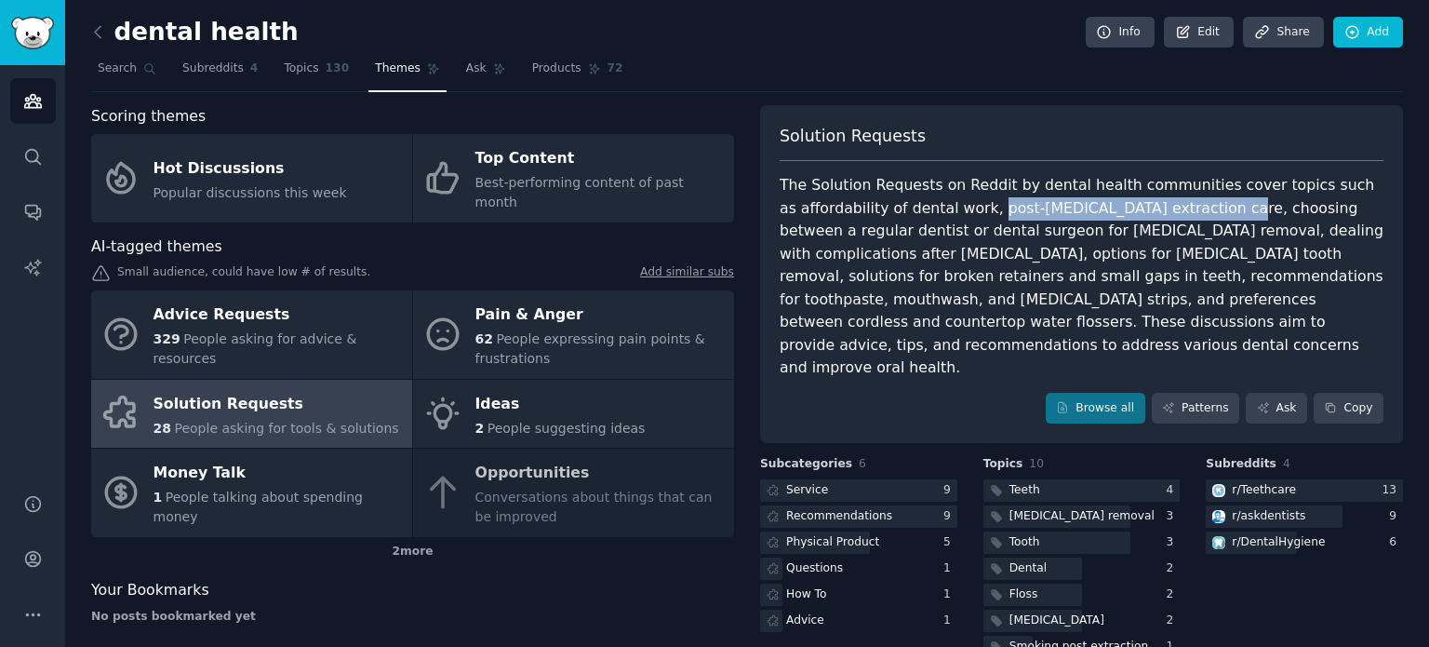
drag, startPoint x: 964, startPoint y: 207, endPoint x: 1180, endPoint y: 212, distance: 215.9
click at [1180, 212] on div "The Solution Requests on Reddit by dental health communities cover topics such …" at bounding box center [1082, 277] width 604 height 206
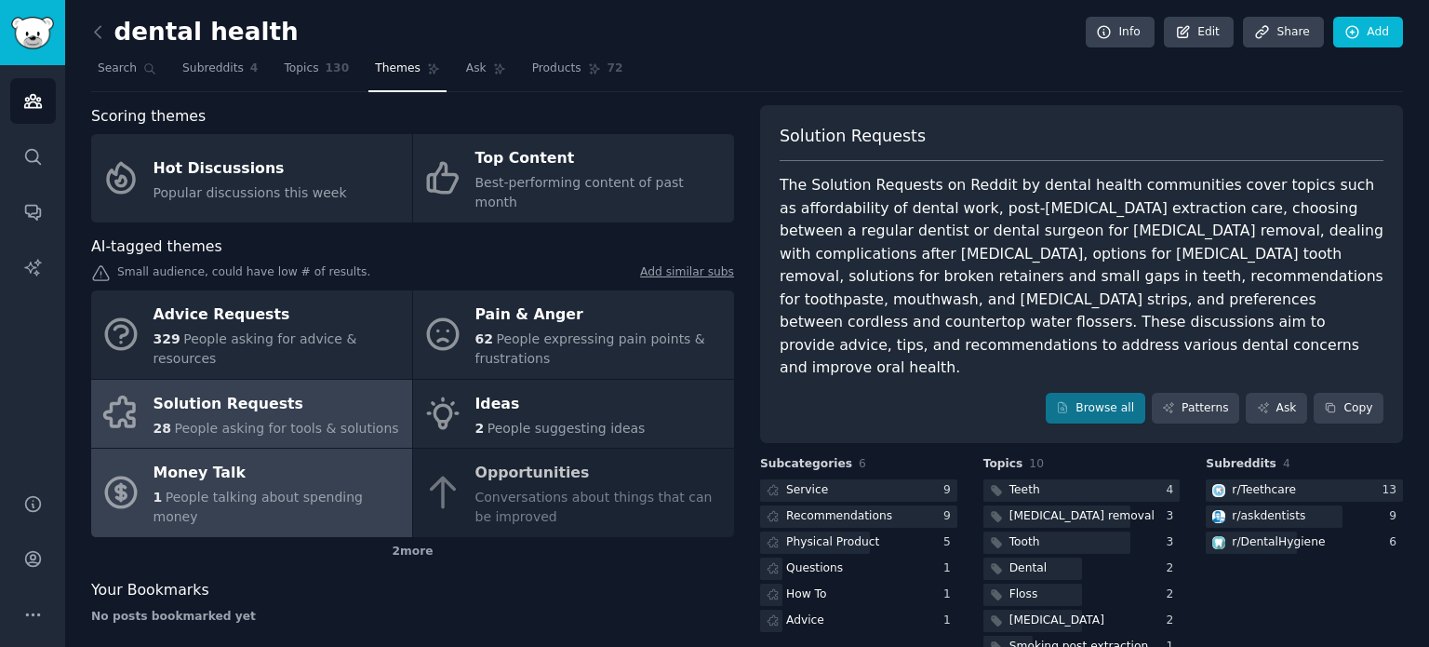
click at [291, 459] on div "Money Talk" at bounding box center [278, 474] width 249 height 30
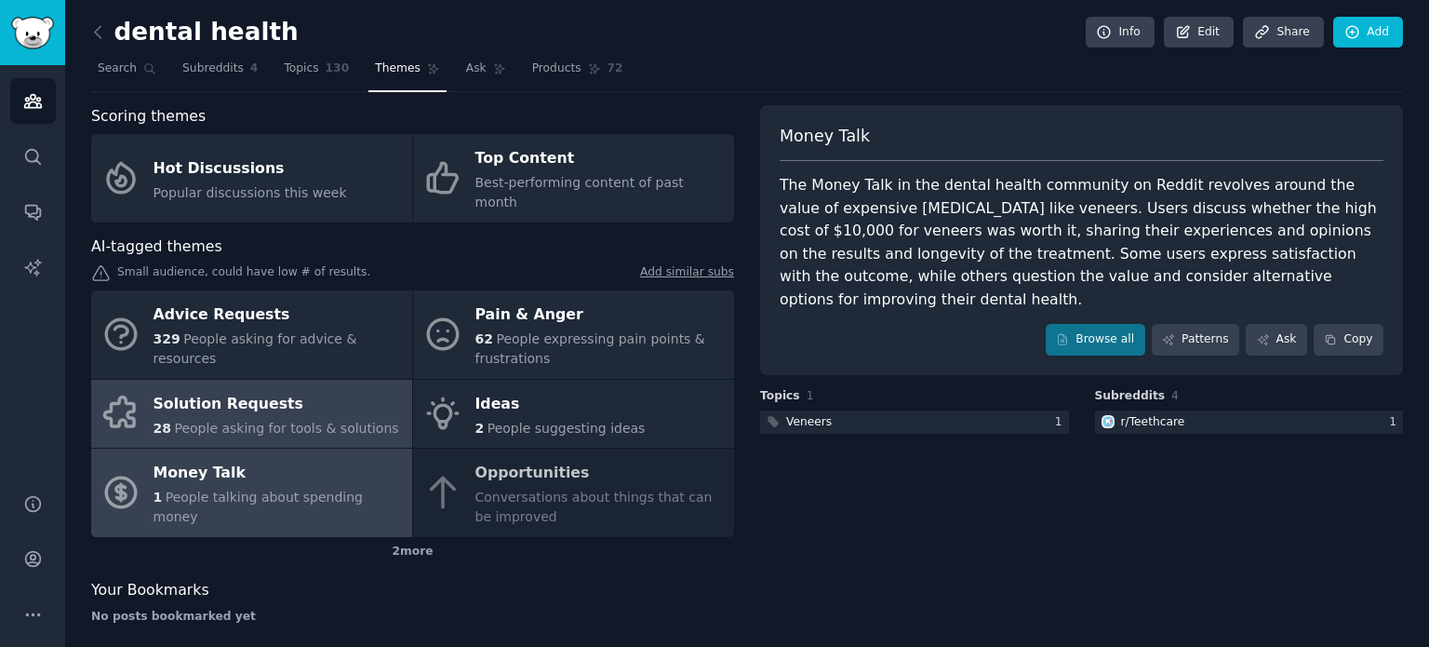
click at [283, 390] on div "Solution Requests" at bounding box center [277, 404] width 246 height 30
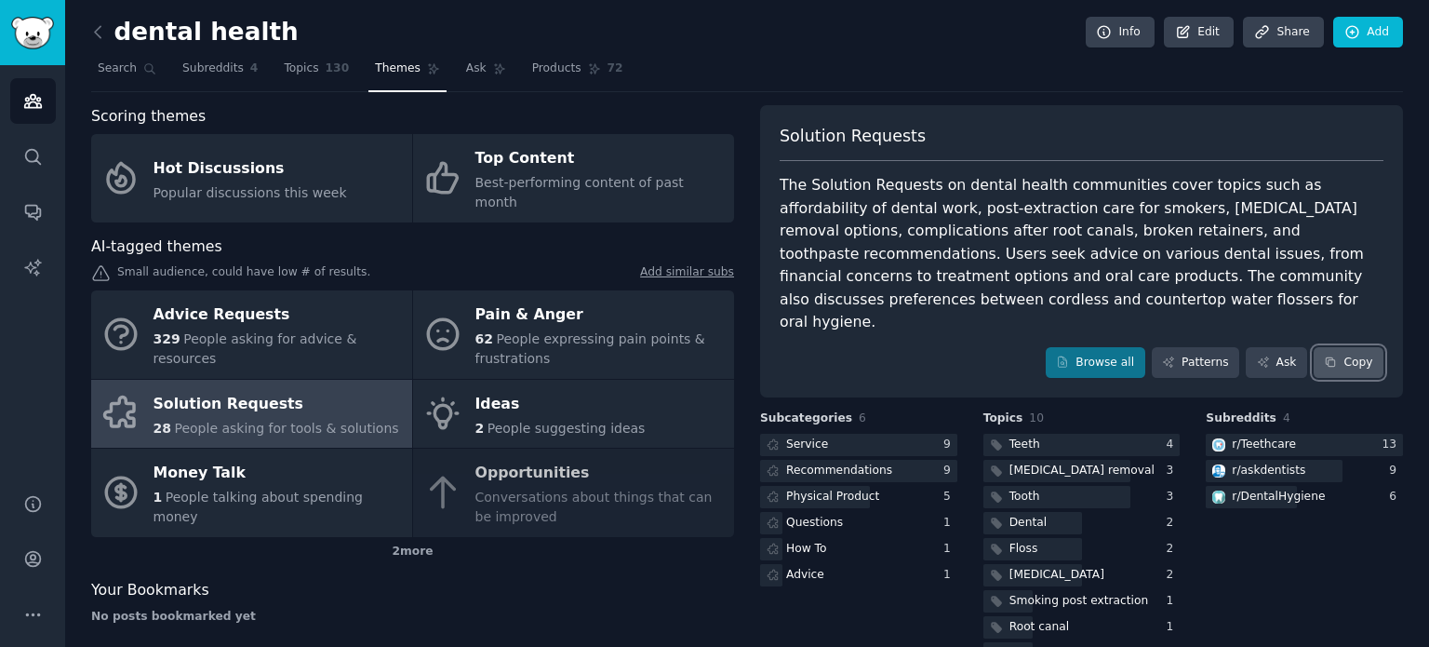
click at [1340, 347] on button "Copy" at bounding box center [1349, 363] width 70 height 32
